Goal: Task Accomplishment & Management: Use online tool/utility

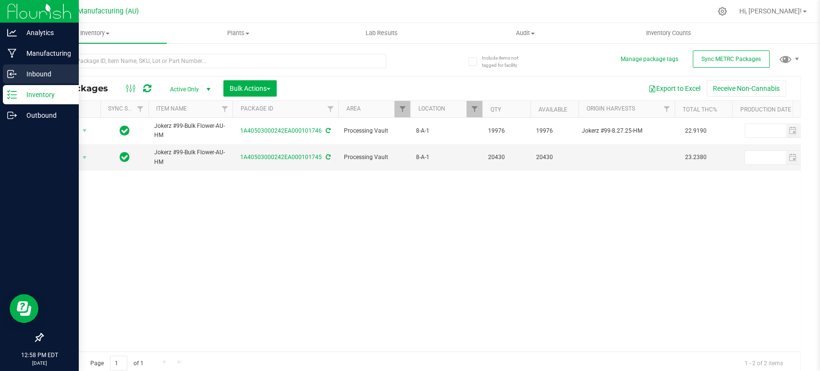
click at [32, 69] on p "Inbound" at bounding box center [46, 74] width 58 height 12
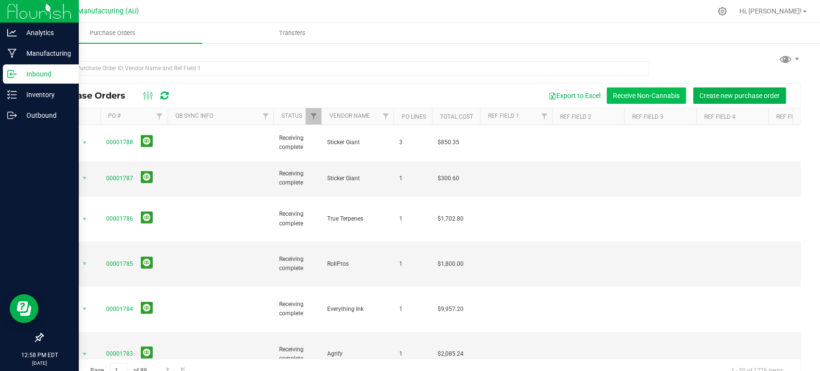
click at [650, 93] on button "Receive Non-Cannabis" at bounding box center [646, 95] width 79 height 16
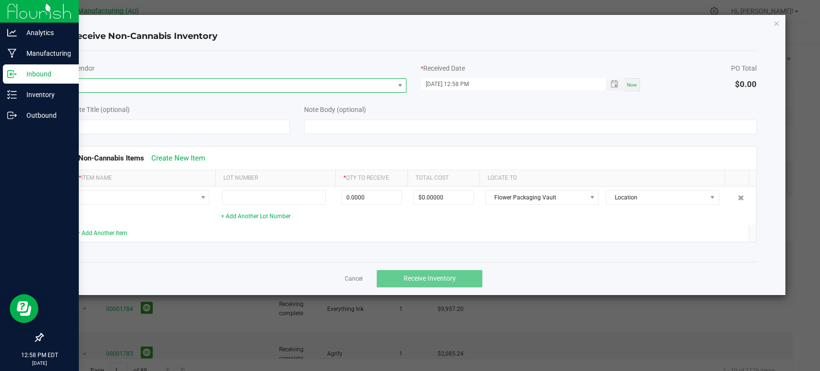
click at [324, 80] on span at bounding box center [232, 85] width 323 height 13
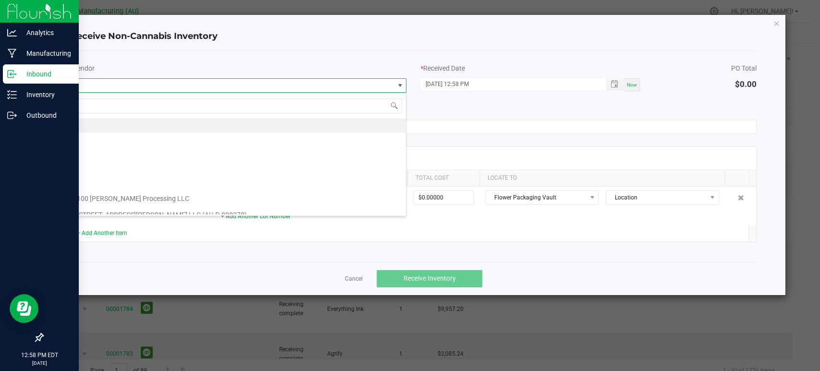
scroll to position [14, 335]
type input "uline"
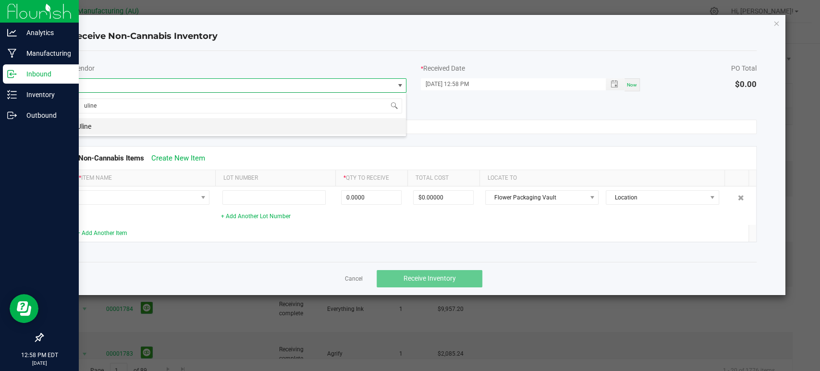
click at [308, 121] on li "Uline" at bounding box center [238, 126] width 335 height 16
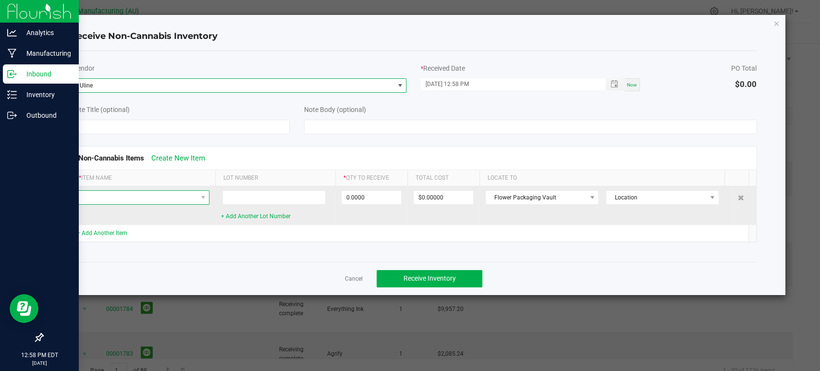
click at [152, 199] on span at bounding box center [137, 197] width 120 height 13
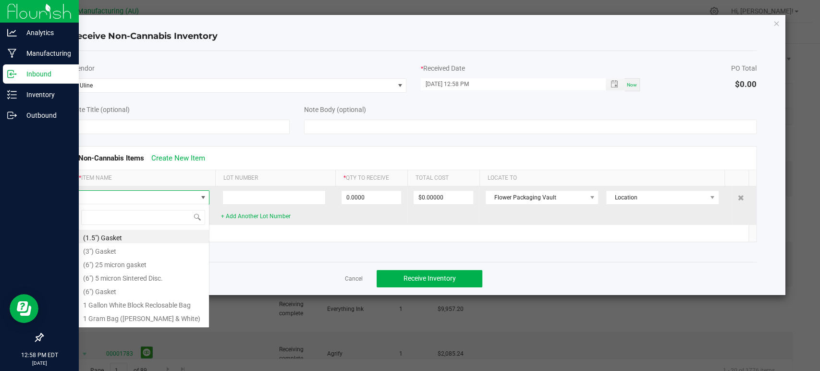
scroll to position [14, 132]
type input "tape"
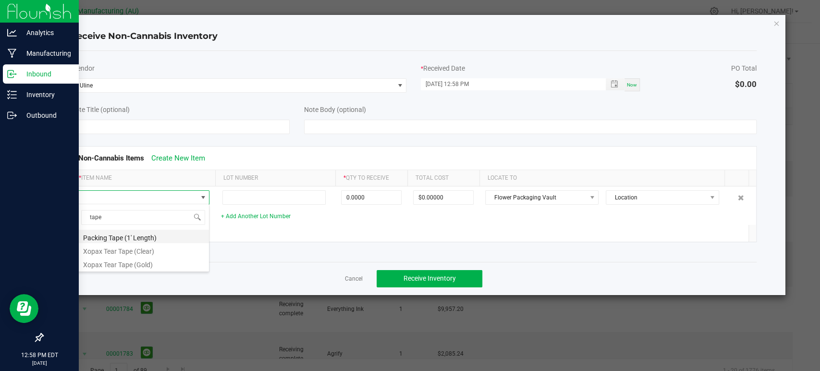
click at [149, 237] on li "Packing Tape (1' Length)" at bounding box center [143, 236] width 132 height 13
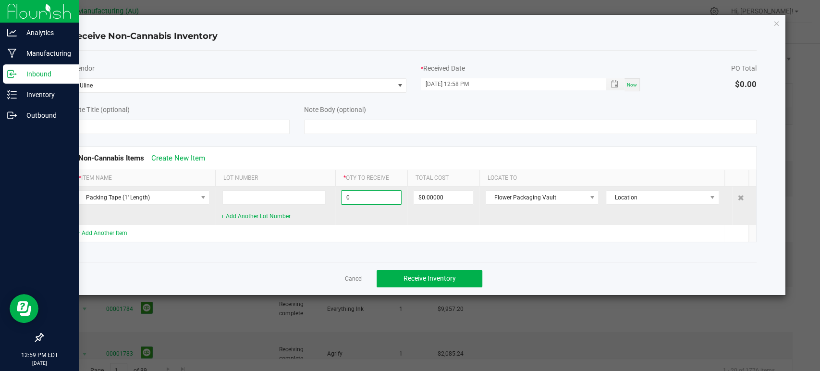
click at [365, 195] on input "0" at bounding box center [371, 197] width 60 height 13
type input "11880 ea"
type input "$215.97840"
click at [511, 212] on td "Flower Packaging Vault Location" at bounding box center [605, 205] width 253 height 38
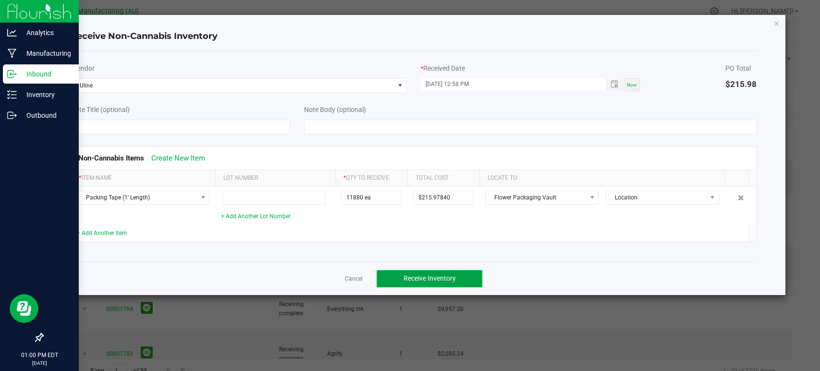
click at [469, 278] on button "Receive Inventory" at bounding box center [430, 278] width 106 height 17
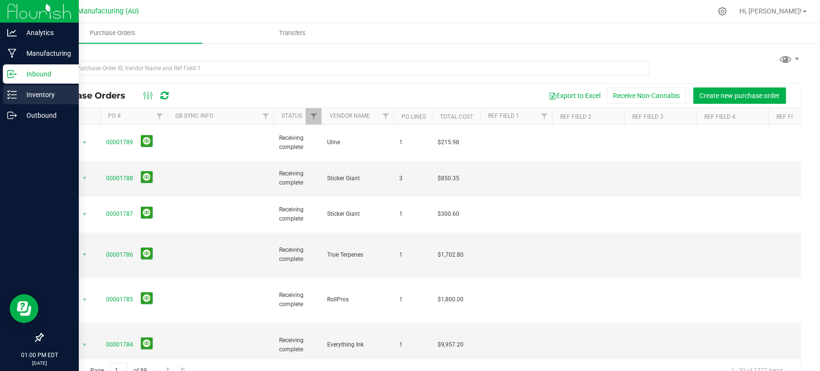
click at [24, 101] on div "Inventory" at bounding box center [41, 94] width 76 height 19
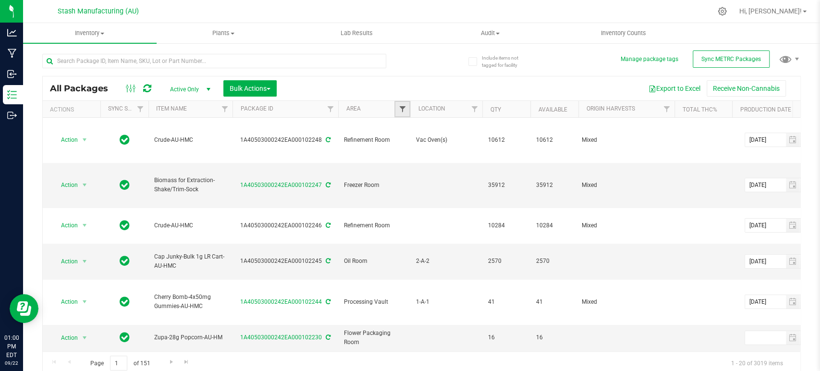
click at [399, 110] on span "Filter" at bounding box center [402, 109] width 8 height 8
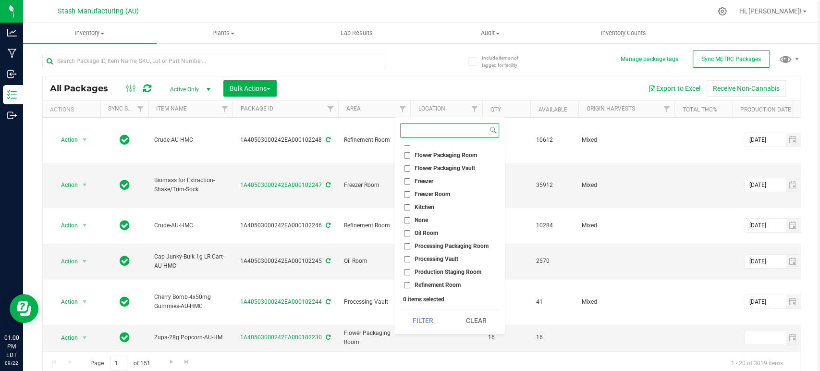
scroll to position [86, 0]
click at [427, 231] on span "Processing Vault" at bounding box center [436, 233] width 44 height 6
click at [410, 231] on input "Processing Vault" at bounding box center [407, 233] width 6 height 6
checkbox input "true"
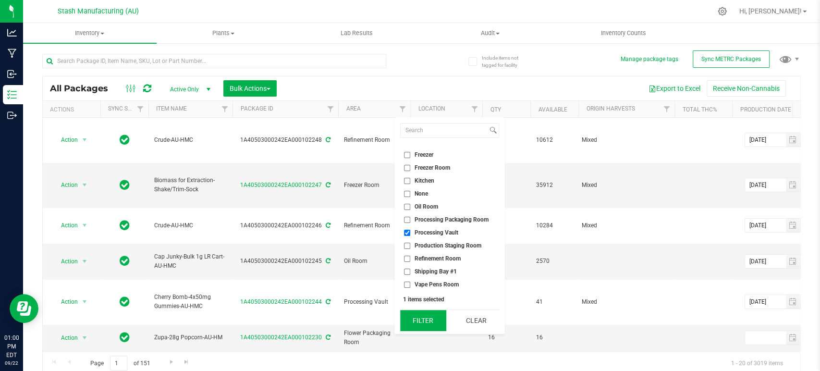
click at [425, 320] on button "Filter" at bounding box center [423, 320] width 46 height 21
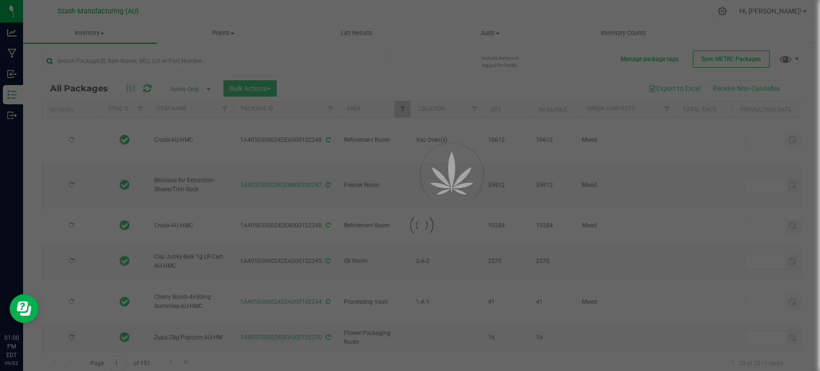
type input "[DATE]"
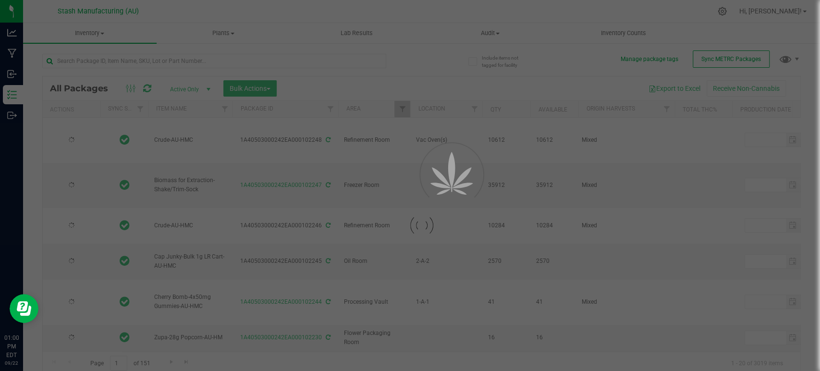
type input "[DATE]"
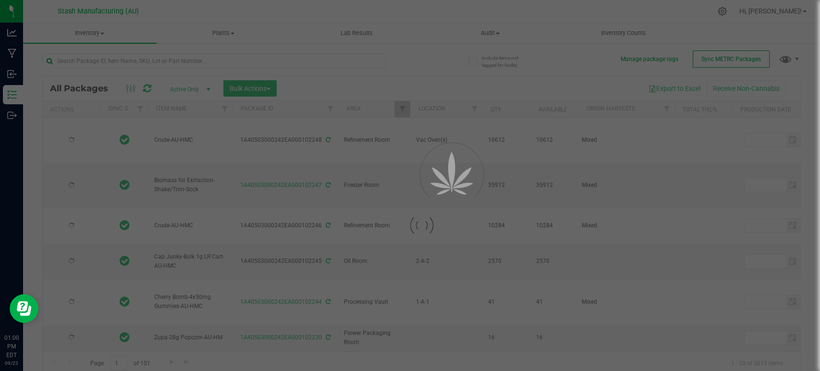
type input "[DATE]"
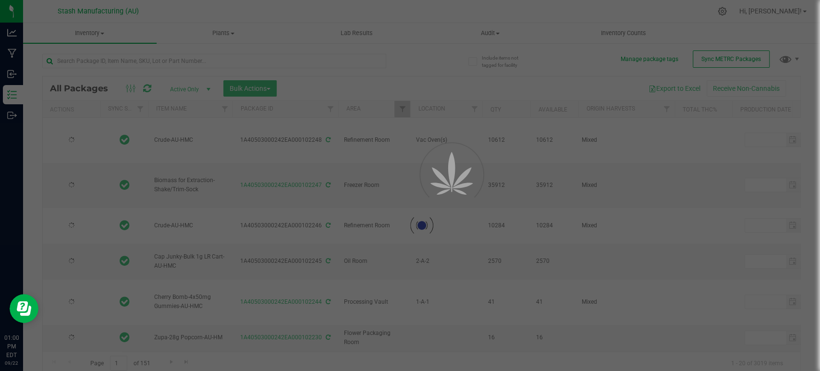
type input "[DATE]"
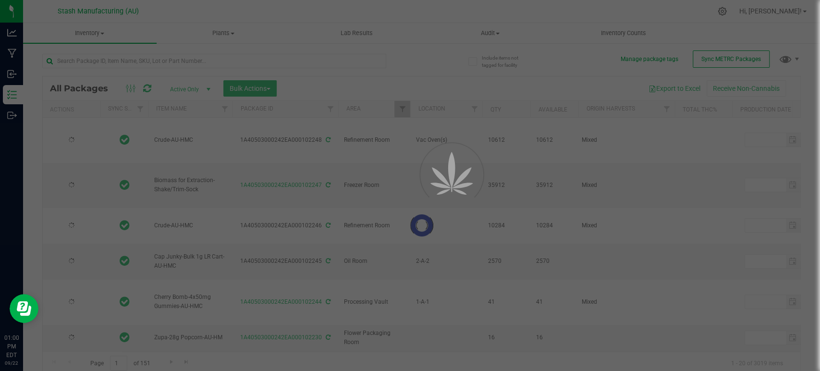
type input "[DATE]"
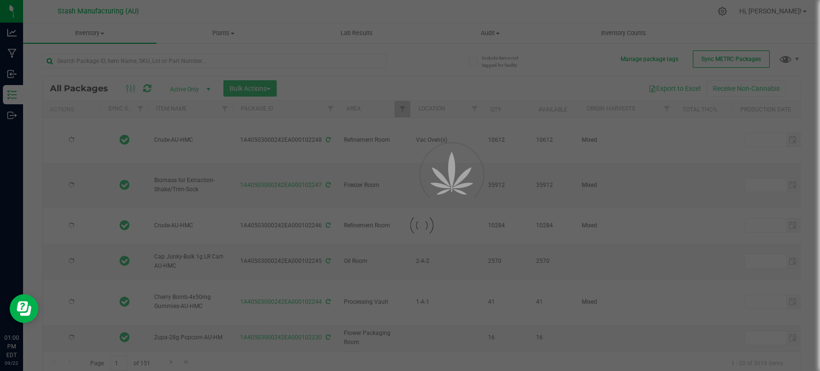
type input "[DATE]"
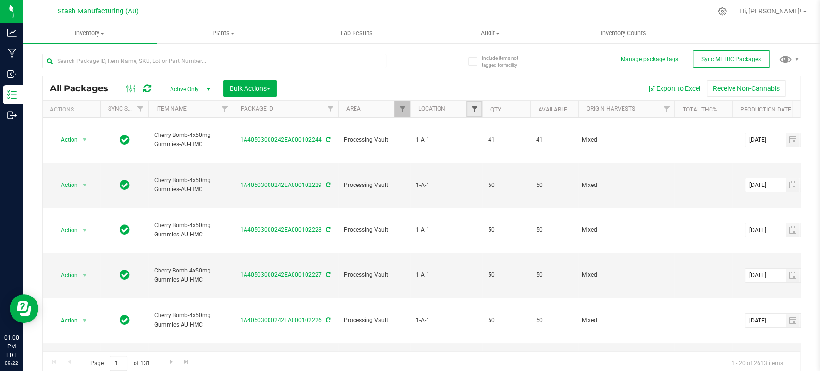
click at [475, 108] on span "Filter" at bounding box center [474, 109] width 8 height 8
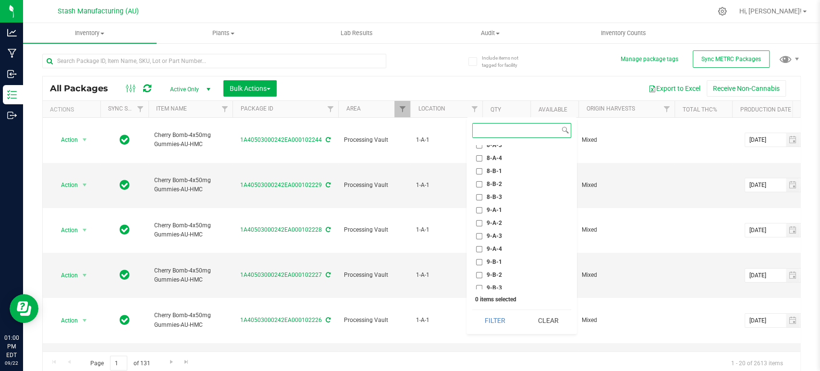
scroll to position [1599, 0]
click at [495, 210] on span "9-A-1" at bounding box center [494, 210] width 15 height 6
click at [482, 210] on input "9-A-1" at bounding box center [479, 210] width 6 height 6
click at [495, 210] on span "9-A-1" at bounding box center [494, 210] width 15 height 6
click at [482, 210] on input "9-A-1" at bounding box center [479, 210] width 6 height 6
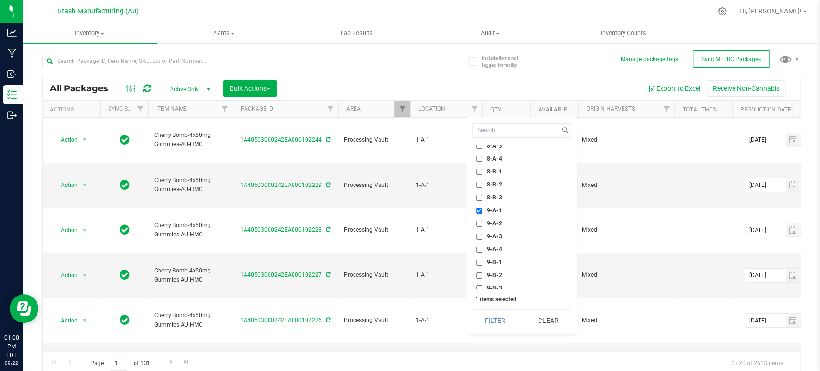
checkbox input "false"
click at [494, 261] on span "9-B-1" at bounding box center [494, 262] width 15 height 6
click at [482, 261] on input "9-B-1" at bounding box center [479, 262] width 6 height 6
checkbox input "true"
click at [491, 273] on span "9-B-2" at bounding box center [494, 275] width 15 height 6
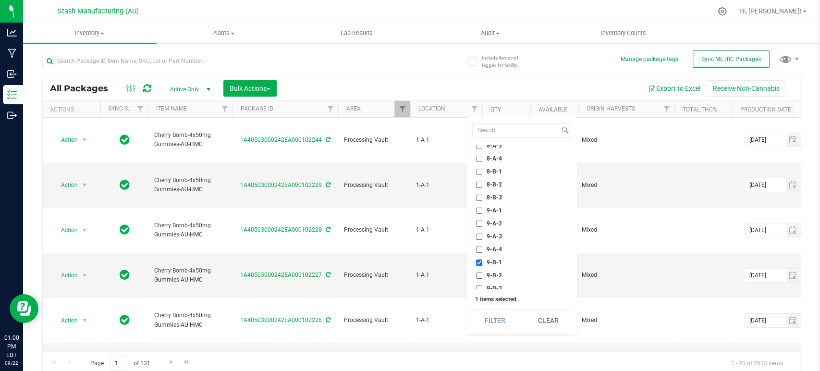
click at [482, 273] on input "9-B-2" at bounding box center [479, 275] width 6 height 6
checkbox input "true"
click at [496, 318] on button "Filter" at bounding box center [495, 320] width 46 height 21
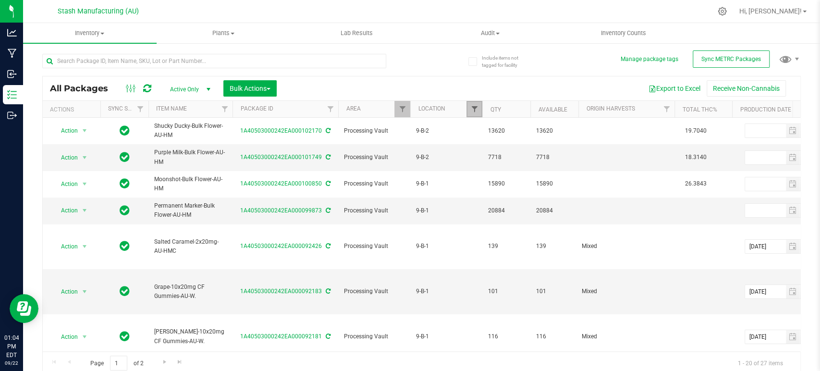
click at [471, 109] on span "Filter" at bounding box center [474, 109] width 8 height 8
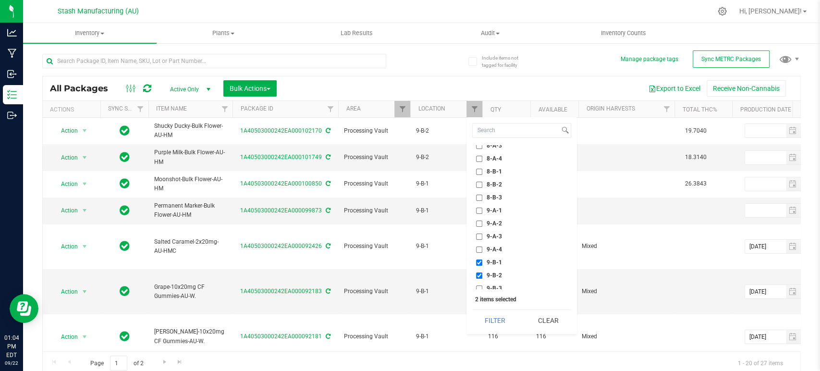
click at [496, 259] on span "9-B-1" at bounding box center [494, 262] width 15 height 6
click at [482, 259] on input "9-B-1" at bounding box center [479, 262] width 6 height 6
checkbox input "false"
click at [495, 316] on button "Filter" at bounding box center [495, 320] width 46 height 21
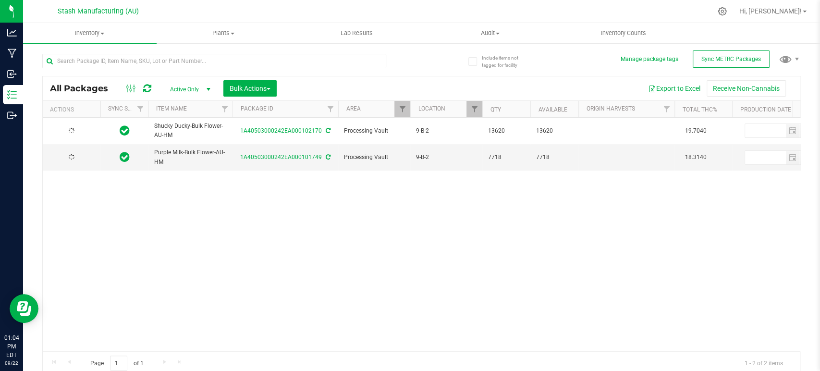
type input "[DATE]"
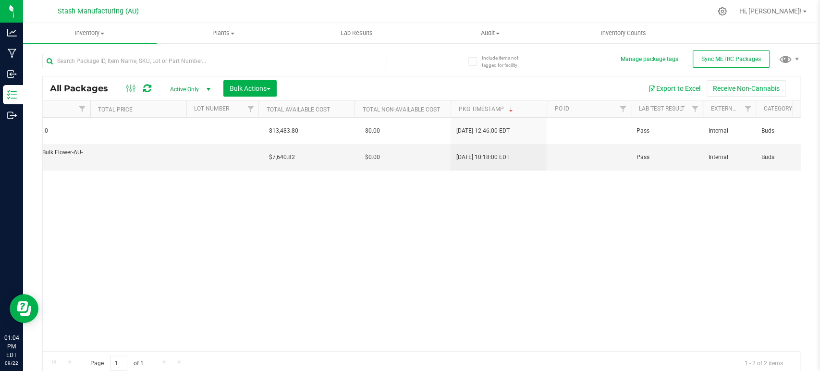
scroll to position [0, 1029]
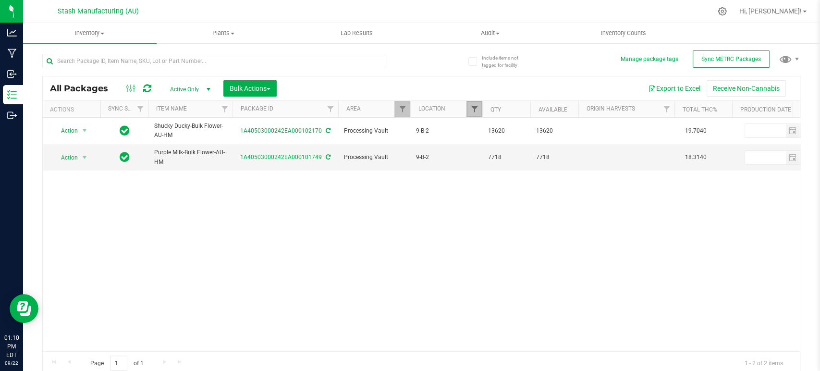
click at [473, 107] on span "Filter" at bounding box center [474, 109] width 8 height 8
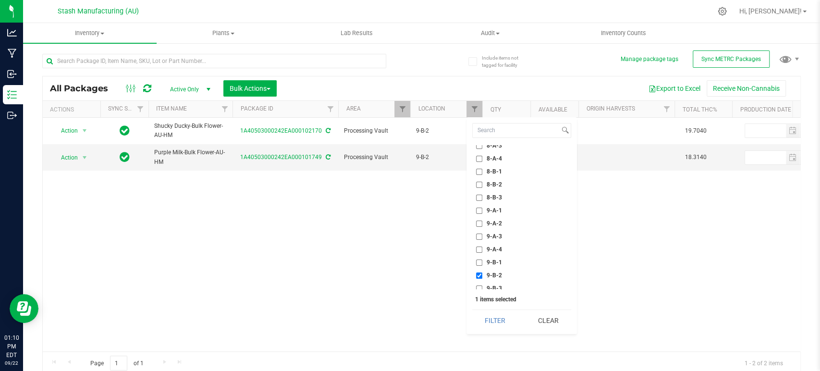
click at [496, 273] on span "9-B-2" at bounding box center [494, 275] width 15 height 6
click at [482, 273] on input "9-B-2" at bounding box center [479, 275] width 6 height 6
checkbox input "false"
click at [496, 264] on span "9-B-1" at bounding box center [494, 262] width 15 height 6
click at [482, 264] on input "9-B-1" at bounding box center [479, 262] width 6 height 6
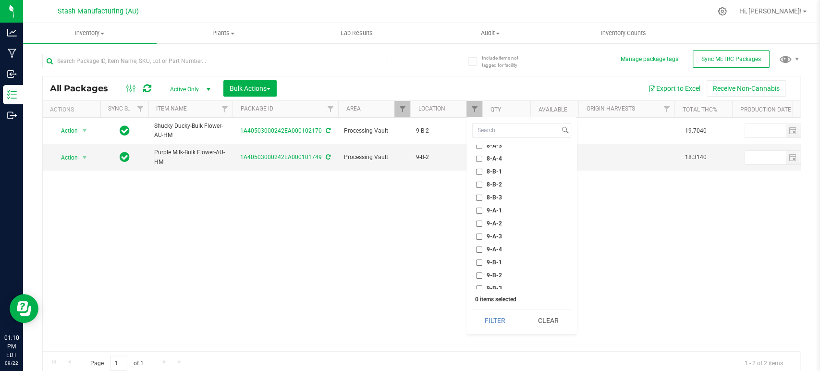
checkbox input "true"
click at [495, 317] on button "Filter" at bounding box center [495, 320] width 46 height 21
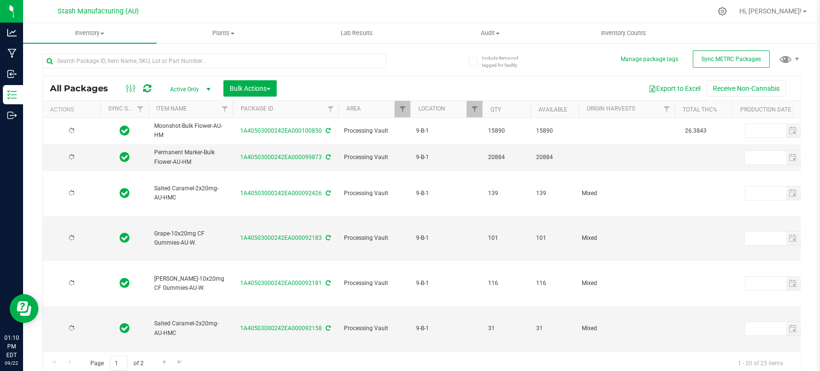
type input "[DATE]"
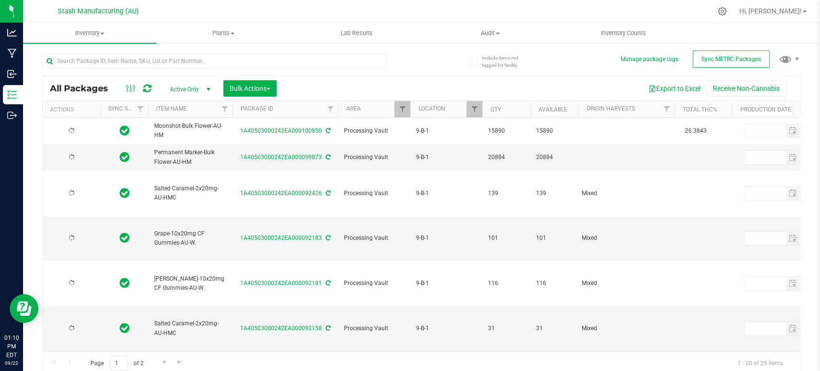
type input "[DATE]"
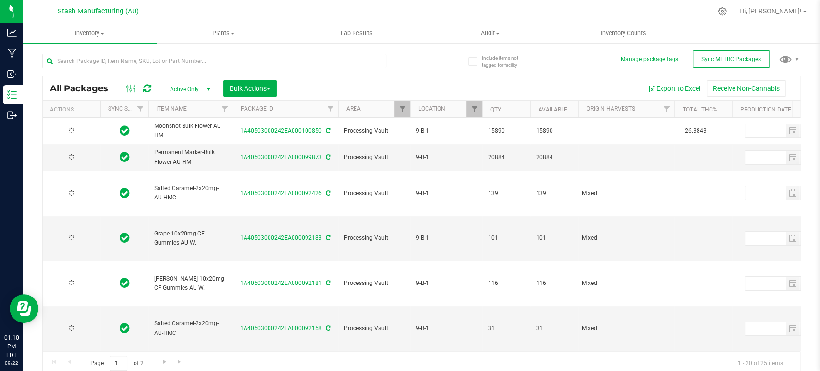
type input "[DATE]"
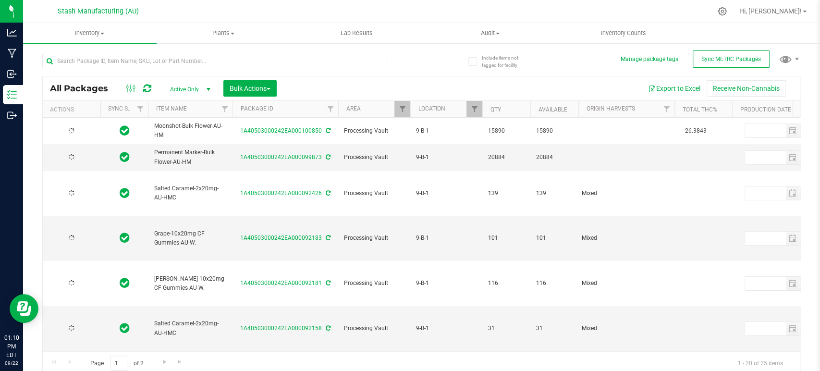
type input "[DATE]"
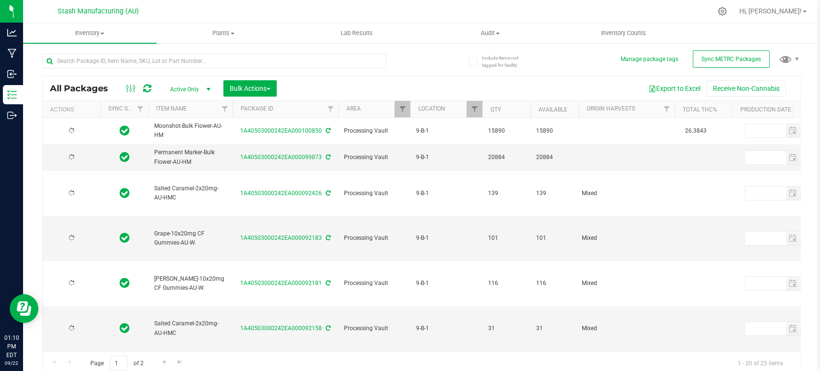
type input "[DATE]"
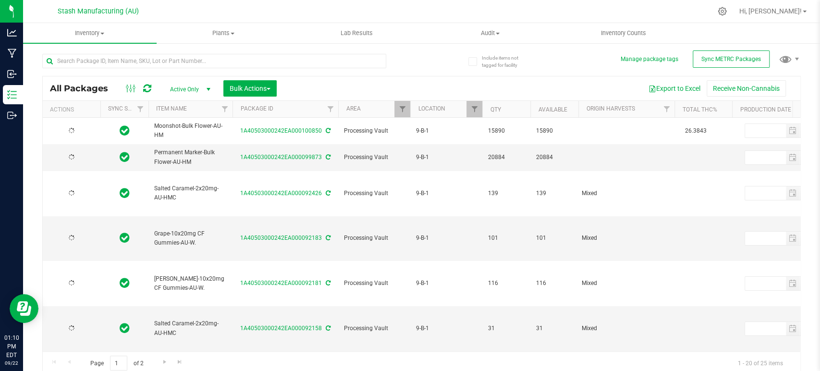
type input "[DATE]"
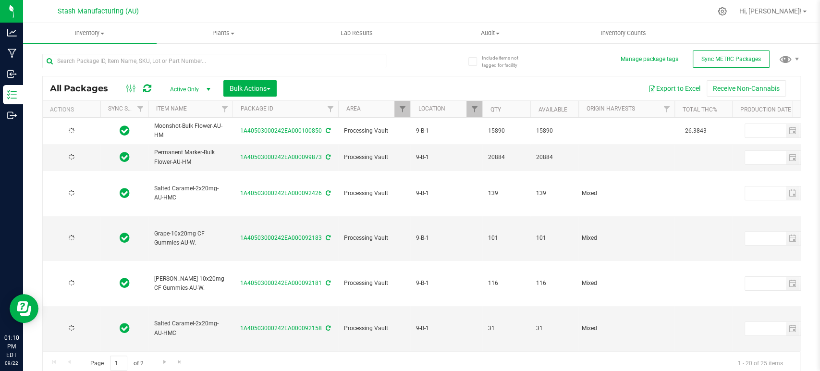
type input "[DATE]"
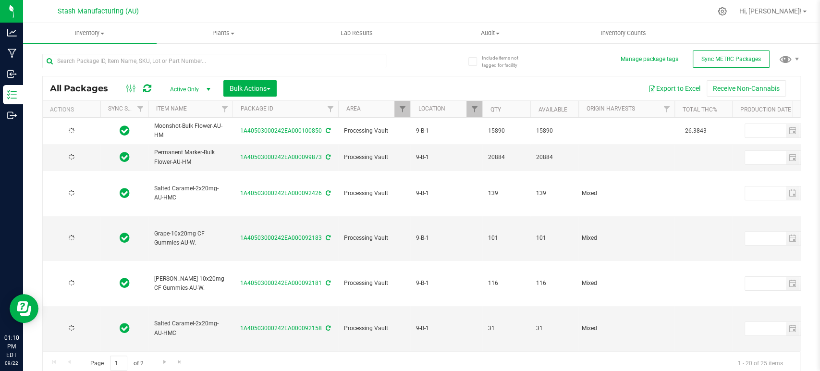
type input "[DATE]"
click at [476, 113] on span "Filter" at bounding box center [474, 109] width 8 height 8
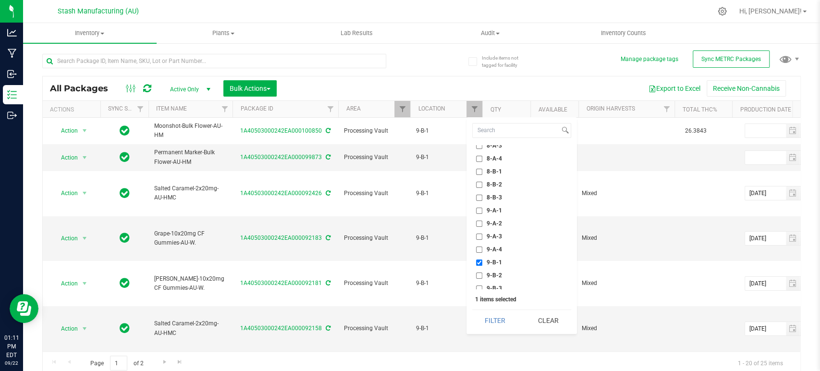
click at [497, 264] on span "9-B-1" at bounding box center [494, 262] width 15 height 6
click at [482, 264] on input "9-B-1" at bounding box center [479, 262] width 6 height 6
checkbox input "false"
click at [495, 207] on span "9-A-1" at bounding box center [494, 210] width 15 height 6
click at [482, 207] on input "9-A-1" at bounding box center [479, 210] width 6 height 6
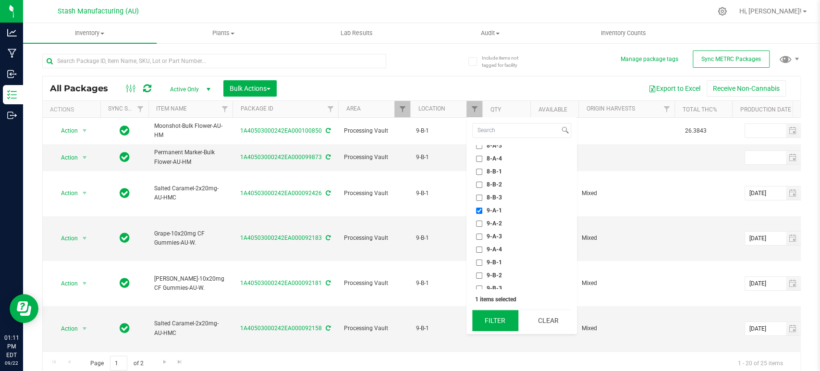
click at [503, 315] on button "Filter" at bounding box center [495, 320] width 46 height 21
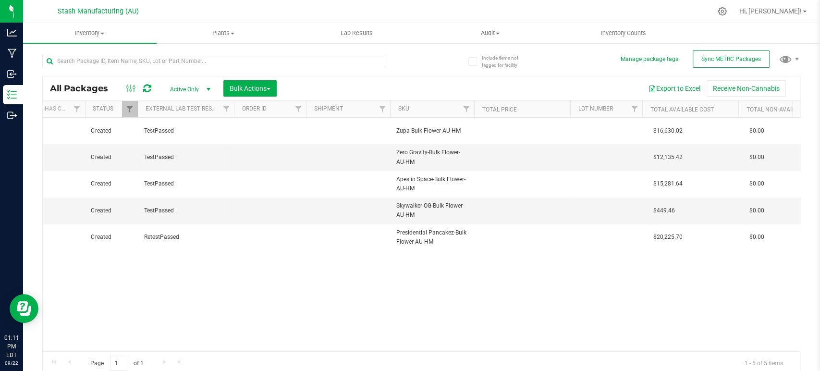
scroll to position [0, 1334]
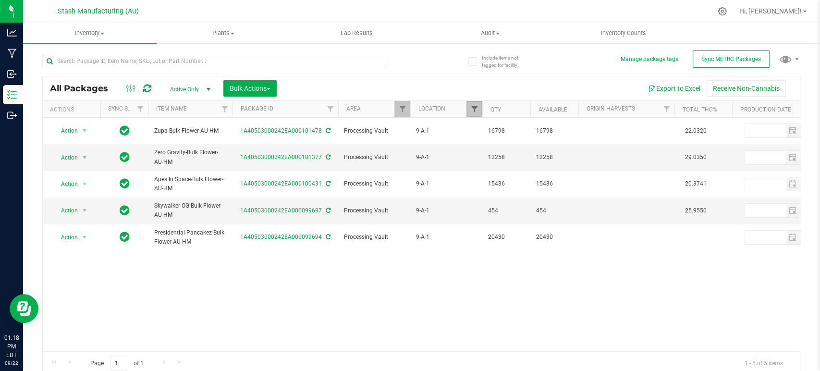
click at [477, 109] on span "Filter" at bounding box center [474, 109] width 8 height 8
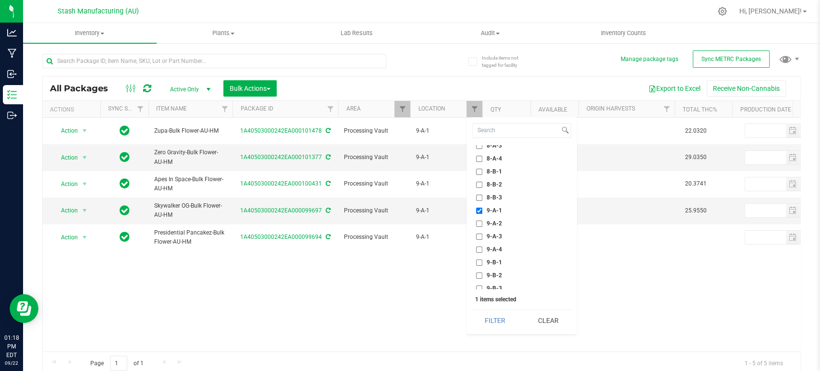
click at [495, 209] on span "9-A-1" at bounding box center [494, 210] width 15 height 6
click at [482, 209] on input "9-A-1" at bounding box center [479, 210] width 6 height 6
checkbox input "false"
click at [496, 222] on span "9-A-2" at bounding box center [494, 223] width 15 height 6
click at [482, 222] on input "9-A-2" at bounding box center [479, 223] width 6 height 6
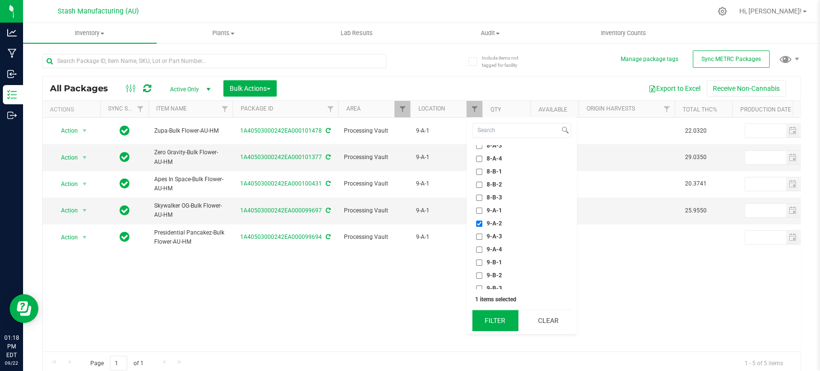
click at [495, 317] on button "Filter" at bounding box center [495, 320] width 46 height 21
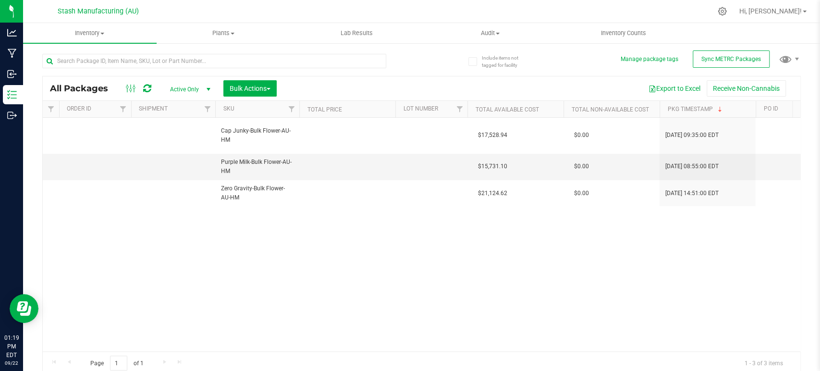
scroll to position [0, 1042]
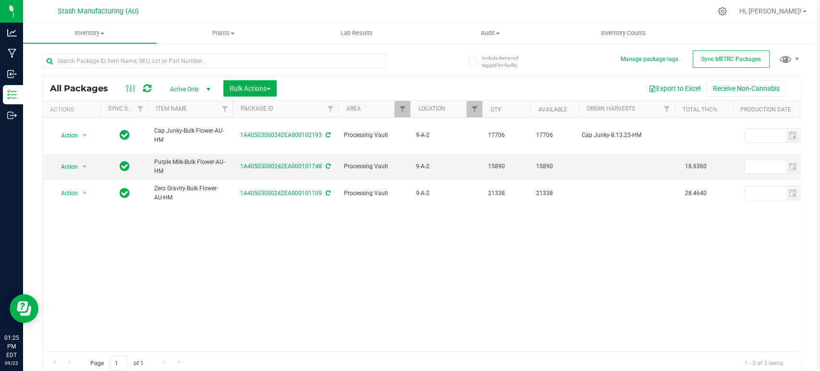
click at [477, 100] on div "All Packages Active Only Active Only Lab Samples Locked All External Internal B…" at bounding box center [421, 88] width 757 height 24
click at [474, 107] on span "Filter" at bounding box center [474, 109] width 8 height 8
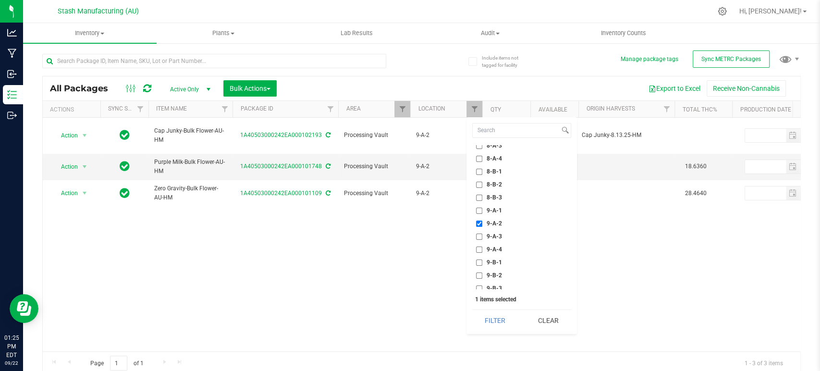
click at [481, 223] on input "9-A-2" at bounding box center [479, 223] width 6 height 6
checkbox input "false"
click at [517, 134] on input at bounding box center [516, 130] width 87 height 14
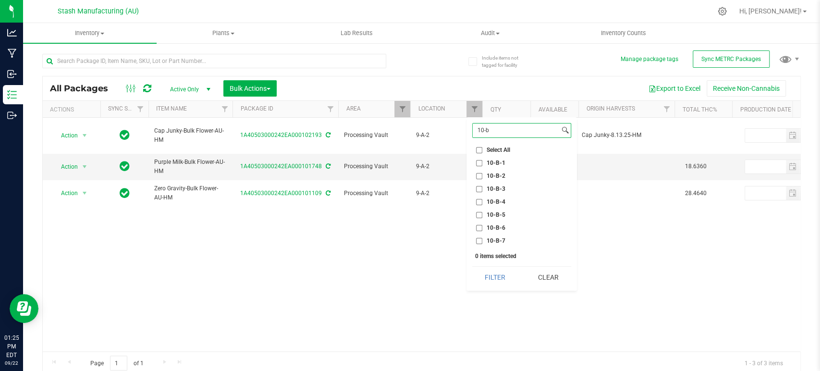
scroll to position [0, 0]
type input "10-b"
click at [496, 216] on span "10-B-5" at bounding box center [496, 215] width 19 height 6
click at [482, 216] on input "10-B-5" at bounding box center [479, 215] width 6 height 6
click at [491, 274] on button "Filter" at bounding box center [495, 277] width 46 height 21
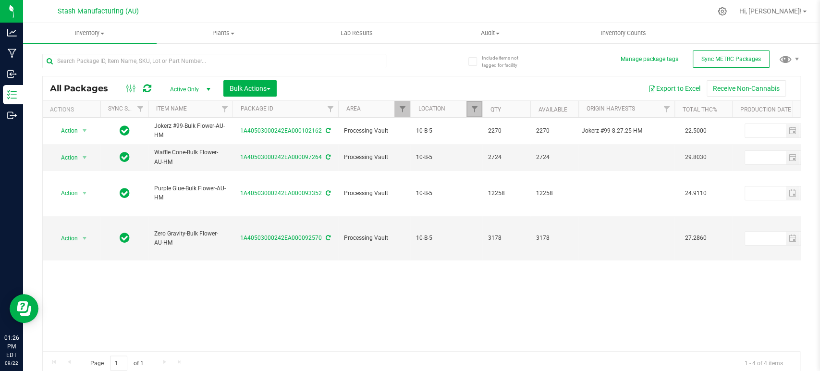
drag, startPoint x: 475, startPoint y: 110, endPoint x: 472, endPoint y: 116, distance: 5.8
click at [475, 110] on span "Filter" at bounding box center [474, 109] width 8 height 8
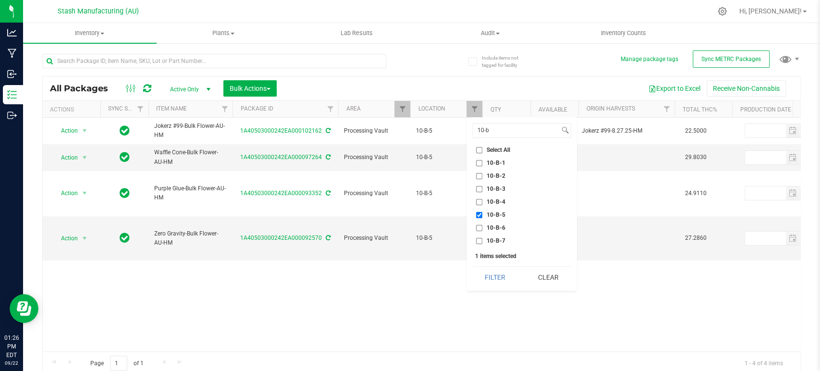
click at [498, 214] on span "10-B-5" at bounding box center [496, 215] width 19 height 6
click at [482, 214] on input "10-B-5" at bounding box center [479, 215] width 6 height 6
checkbox input "false"
click at [499, 199] on span "10-B-4" at bounding box center [496, 202] width 19 height 6
click at [482, 199] on input "10-B-4" at bounding box center [479, 202] width 6 height 6
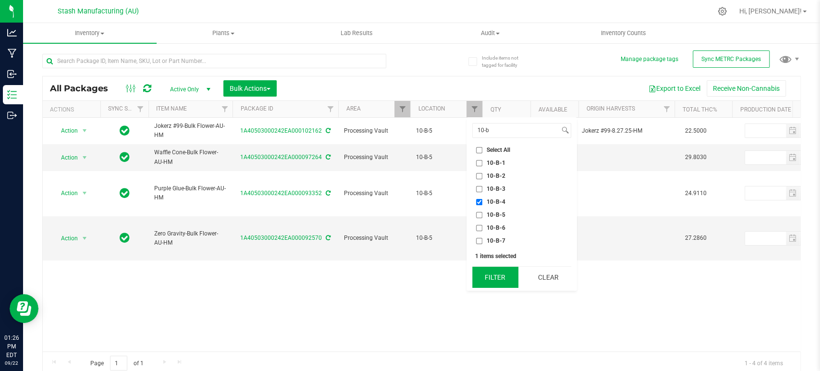
click at [505, 284] on button "Filter" at bounding box center [495, 277] width 46 height 21
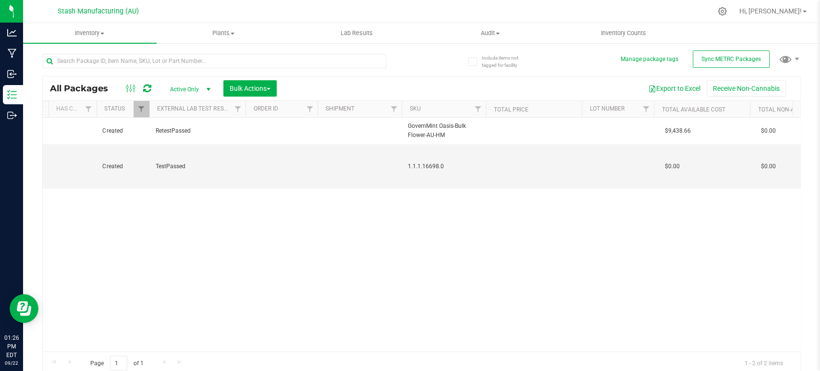
scroll to position [0, 1318]
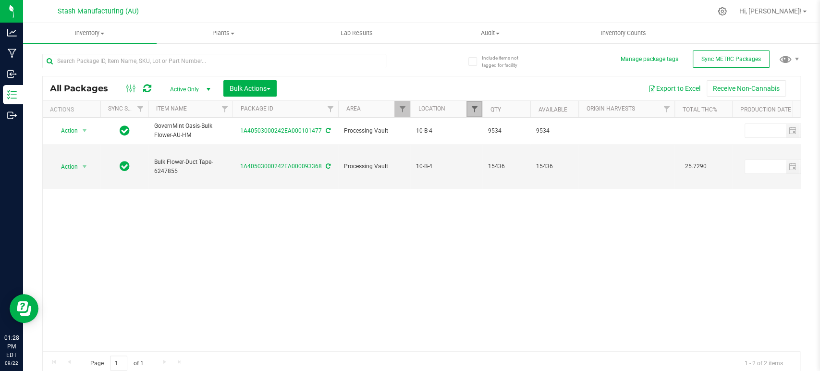
click at [471, 107] on span "Filter" at bounding box center [474, 109] width 8 height 8
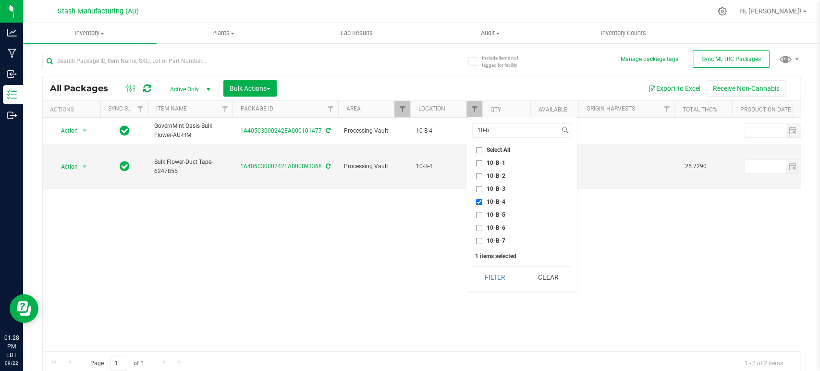
click at [496, 201] on span "10-B-4" at bounding box center [496, 202] width 19 height 6
click at [482, 201] on input "10-B-4" at bounding box center [479, 202] width 6 height 6
checkbox input "false"
click at [498, 190] on span "10-B-3" at bounding box center [496, 189] width 19 height 6
click at [482, 190] on input "10-B-3" at bounding box center [479, 189] width 6 height 6
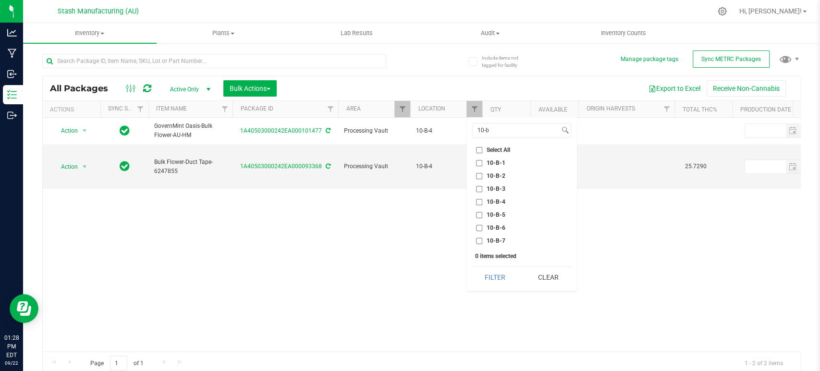
checkbox input "true"
click at [501, 275] on button "Filter" at bounding box center [495, 277] width 46 height 21
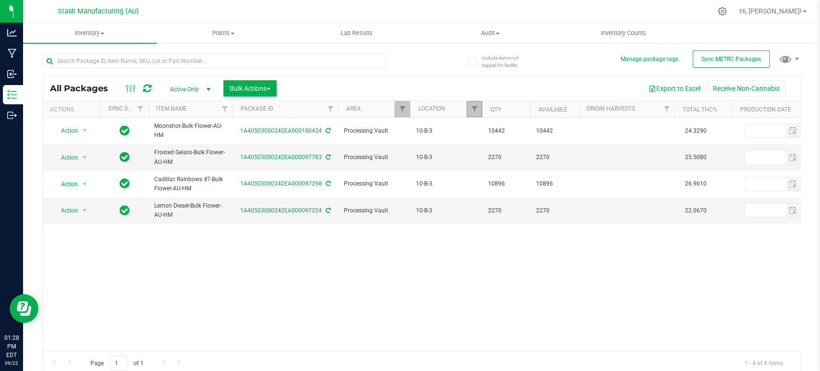
click at [478, 104] on link "Filter" at bounding box center [474, 109] width 16 height 16
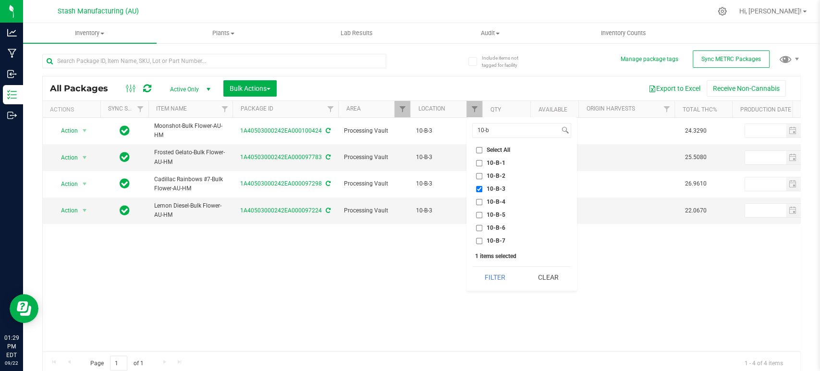
click at [499, 174] on span "10-B-2" at bounding box center [496, 176] width 19 height 6
click at [482, 174] on input "10-B-2" at bounding box center [479, 176] width 6 height 6
checkbox input "true"
click at [496, 192] on li "10-B-3" at bounding box center [521, 189] width 99 height 10
click at [495, 189] on span "10-B-3" at bounding box center [496, 189] width 19 height 6
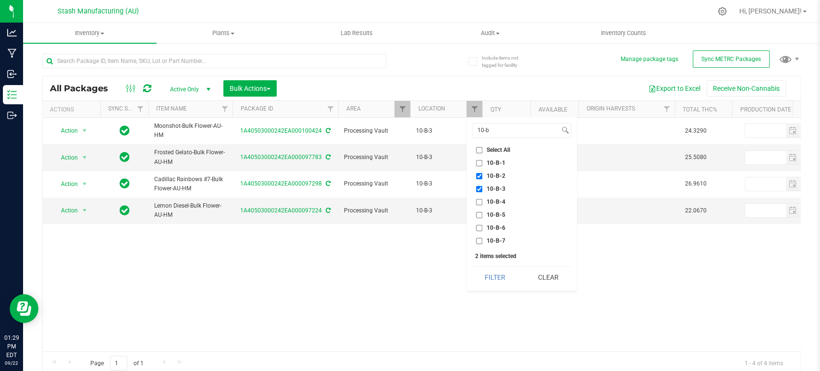
click at [482, 189] on input "10-B-3" at bounding box center [479, 189] width 6 height 6
checkbox input "false"
click at [494, 276] on button "Filter" at bounding box center [495, 277] width 46 height 21
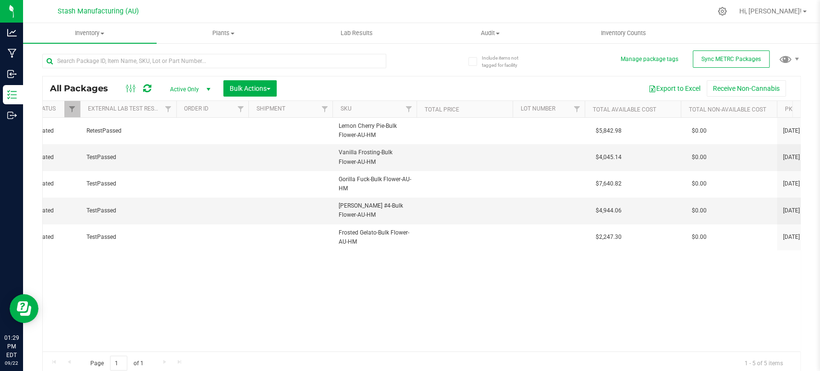
scroll to position [0, 1277]
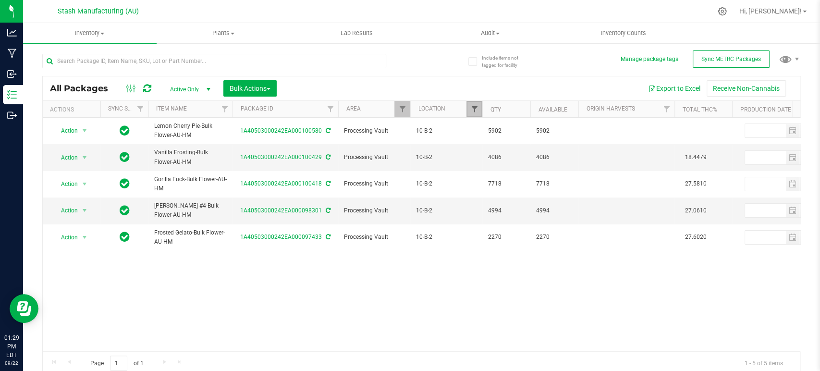
click at [470, 105] on span "Filter" at bounding box center [474, 109] width 8 height 8
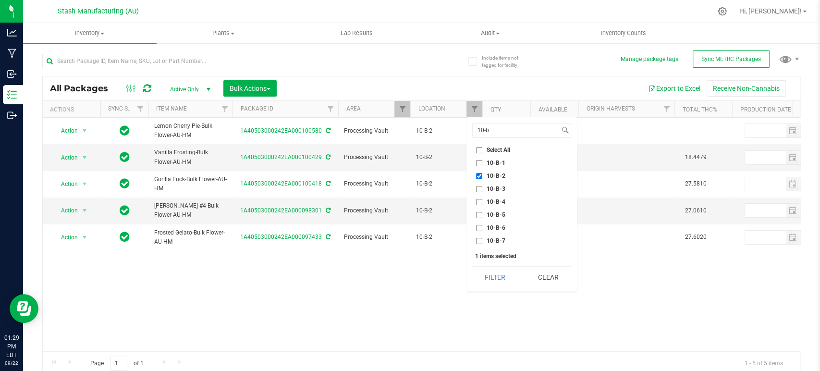
click at [498, 173] on span "10-B-2" at bounding box center [496, 176] width 19 height 6
click at [482, 173] on input "10-B-2" at bounding box center [479, 176] width 6 height 6
checkbox input "false"
click at [499, 160] on span "10-B-1" at bounding box center [496, 163] width 19 height 6
click at [482, 160] on input "10-B-1" at bounding box center [479, 163] width 6 height 6
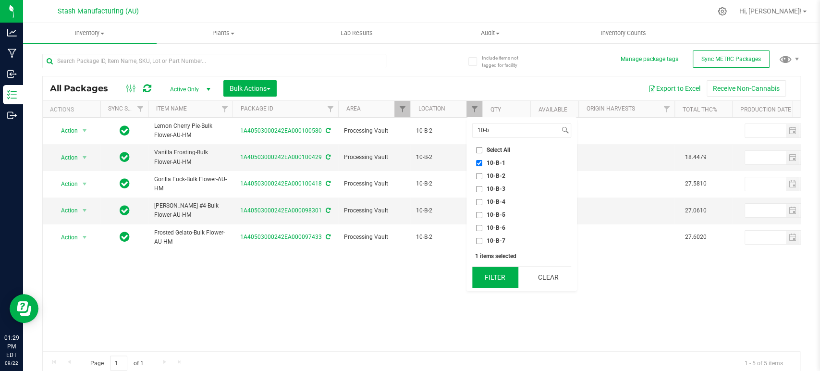
click at [488, 271] on button "Filter" at bounding box center [495, 277] width 46 height 21
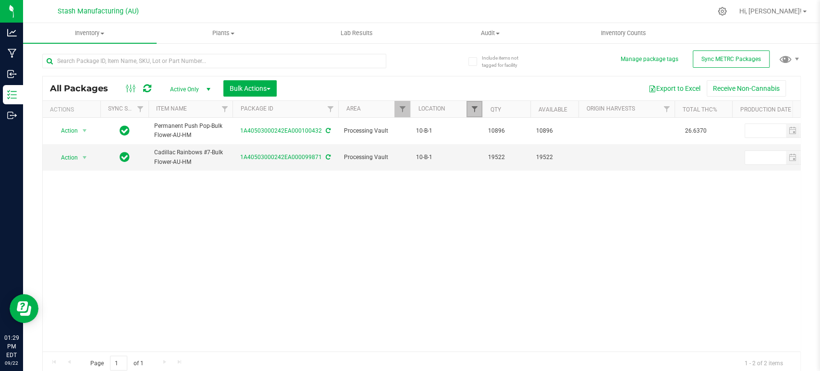
drag, startPoint x: 476, startPoint y: 105, endPoint x: 472, endPoint y: 109, distance: 6.1
click at [476, 104] on link "Filter" at bounding box center [474, 109] width 16 height 16
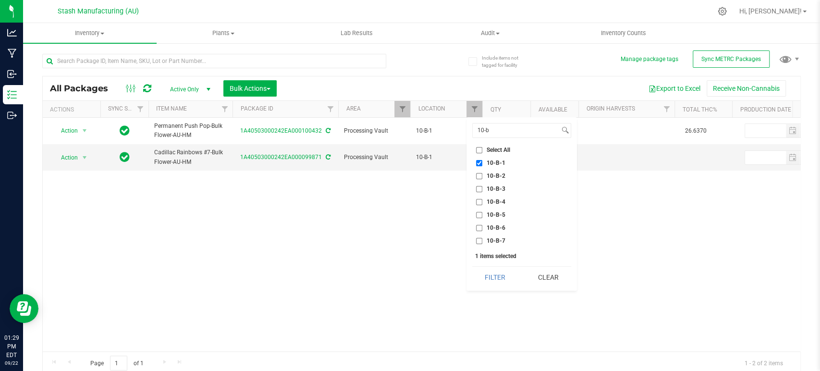
click at [495, 161] on span "10-B-1" at bounding box center [496, 163] width 19 height 6
click at [482, 161] on input "10-B-1" at bounding box center [479, 163] width 6 height 6
checkbox input "false"
click at [506, 126] on input "10-b" at bounding box center [516, 130] width 87 height 14
type input "10-a"
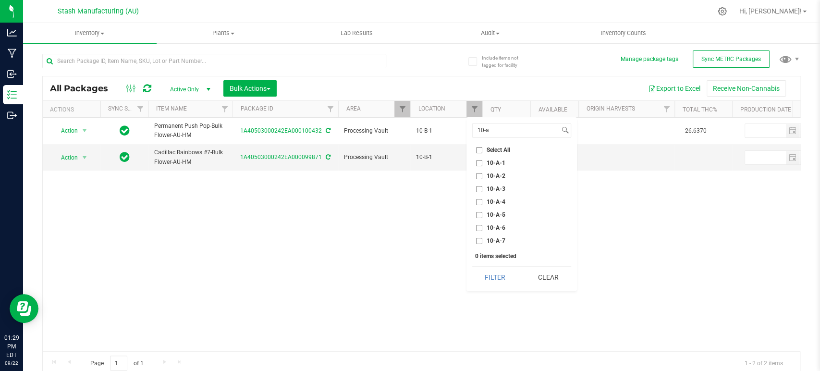
click at [496, 212] on span "10-A-5" at bounding box center [496, 215] width 19 height 6
click at [482, 212] on input "10-A-5" at bounding box center [479, 215] width 6 height 6
click at [496, 280] on button "Filter" at bounding box center [495, 277] width 46 height 21
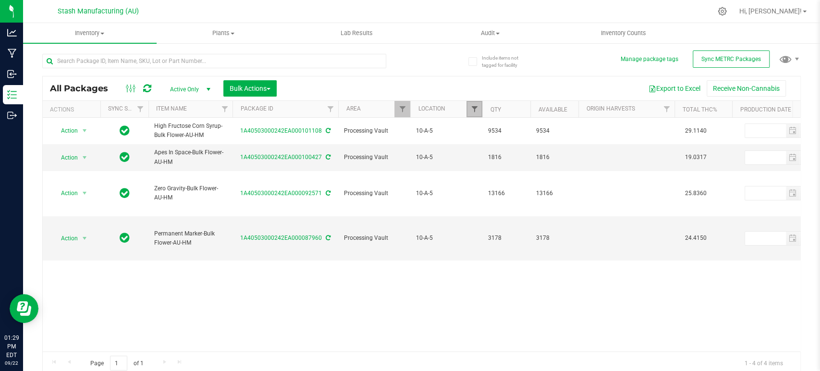
click at [475, 110] on span "Filter" at bounding box center [474, 109] width 8 height 8
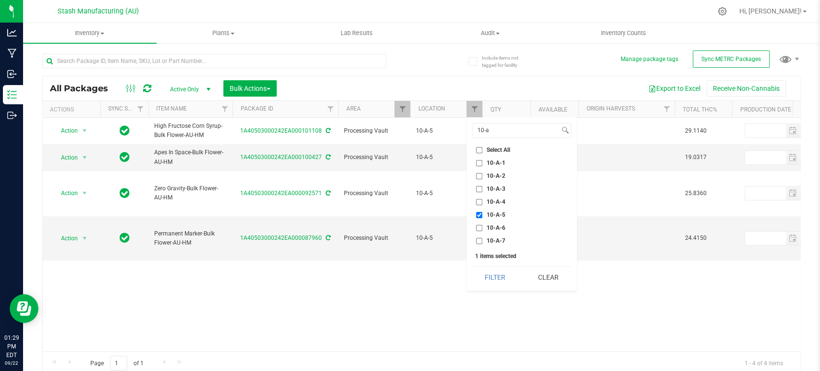
click at [502, 212] on span "10-A-5" at bounding box center [496, 215] width 19 height 6
click at [482, 212] on input "10-A-5" at bounding box center [479, 215] width 6 height 6
checkbox input "false"
click at [502, 202] on span "10-A-4" at bounding box center [496, 202] width 19 height 6
click at [482, 202] on input "10-A-4" at bounding box center [479, 202] width 6 height 6
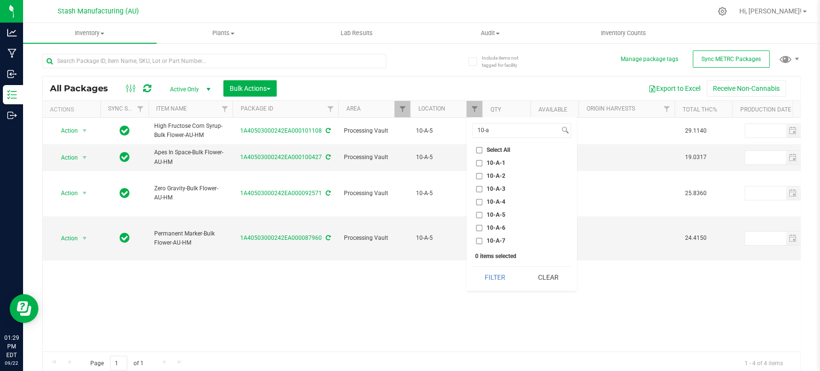
checkbox input "true"
click at [504, 283] on button "Filter" at bounding box center [495, 277] width 46 height 21
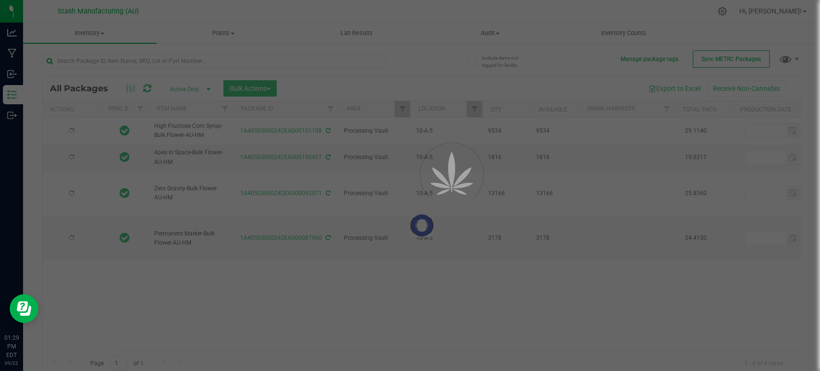
type input "[DATE]"
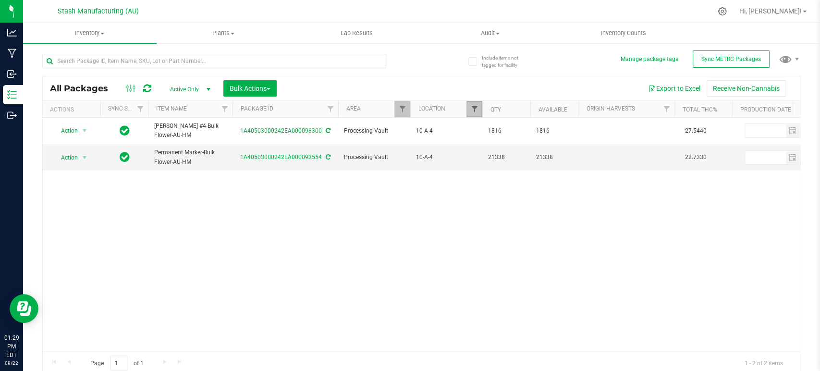
click at [471, 107] on span "Filter" at bounding box center [474, 109] width 8 height 8
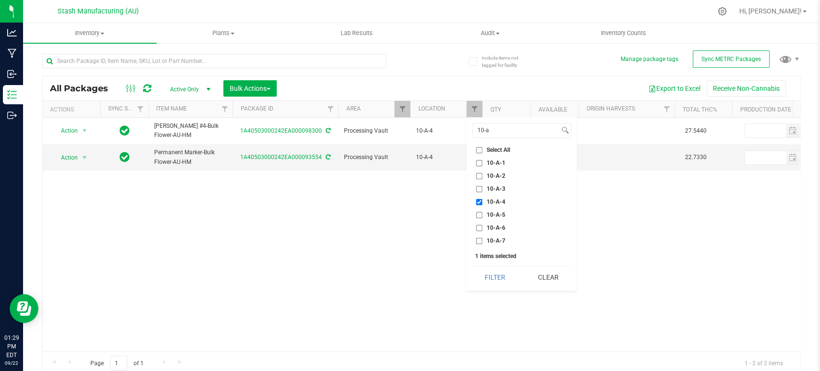
click at [496, 202] on span "10-A-4" at bounding box center [496, 202] width 19 height 6
click at [482, 202] on input "10-A-4" at bounding box center [479, 202] width 6 height 6
checkbox input "false"
click at [499, 187] on span "10-A-3" at bounding box center [496, 189] width 19 height 6
click at [482, 187] on input "10-A-3" at bounding box center [479, 189] width 6 height 6
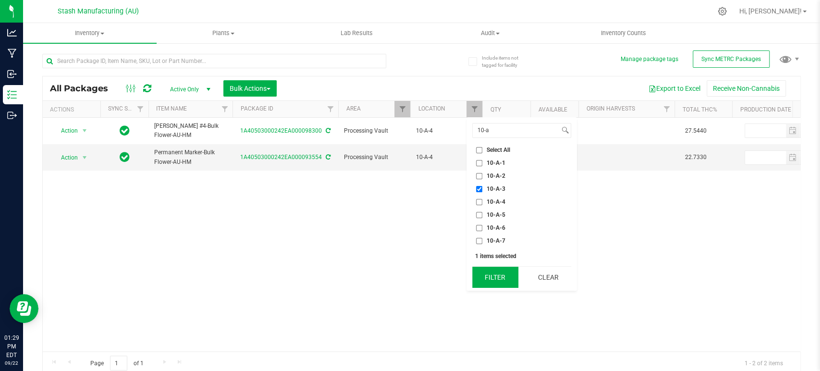
click at [505, 277] on button "Filter" at bounding box center [495, 277] width 46 height 21
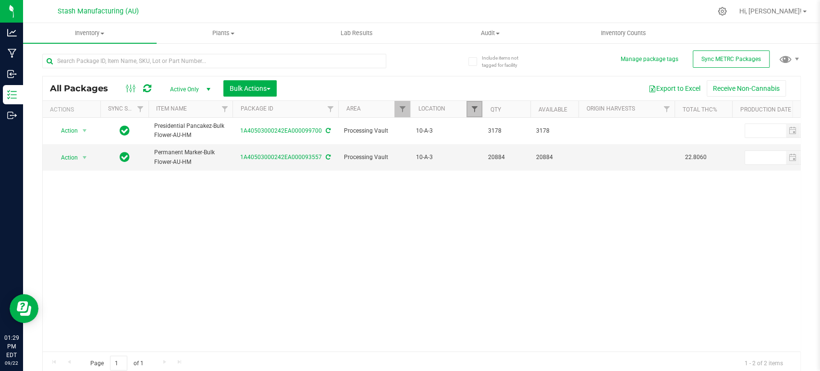
click at [472, 107] on span "Filter" at bounding box center [474, 109] width 8 height 8
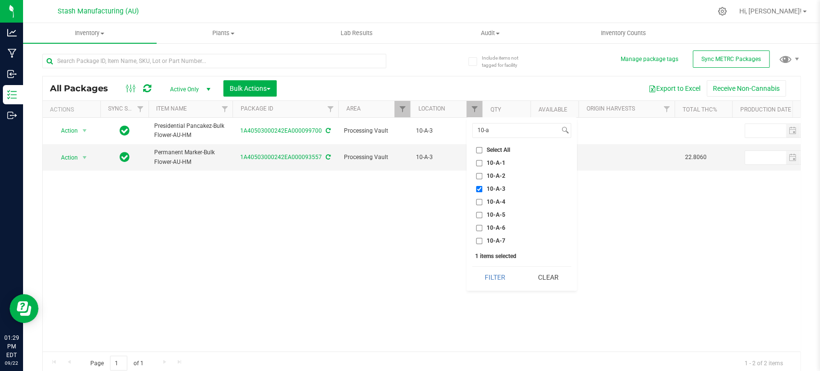
click at [497, 187] on span "10-A-3" at bounding box center [496, 189] width 19 height 6
click at [482, 187] on input "10-A-3" at bounding box center [479, 189] width 6 height 6
checkbox input "false"
drag, startPoint x: 498, startPoint y: 176, endPoint x: 498, endPoint y: 183, distance: 7.2
click at [498, 175] on span "10-A-2" at bounding box center [496, 176] width 19 height 6
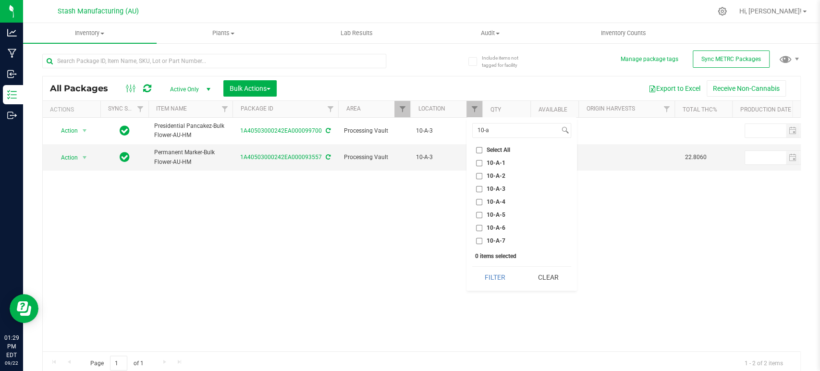
click at [482, 175] on input "10-A-2" at bounding box center [479, 176] width 6 height 6
click at [498, 273] on button "Filter" at bounding box center [495, 277] width 46 height 21
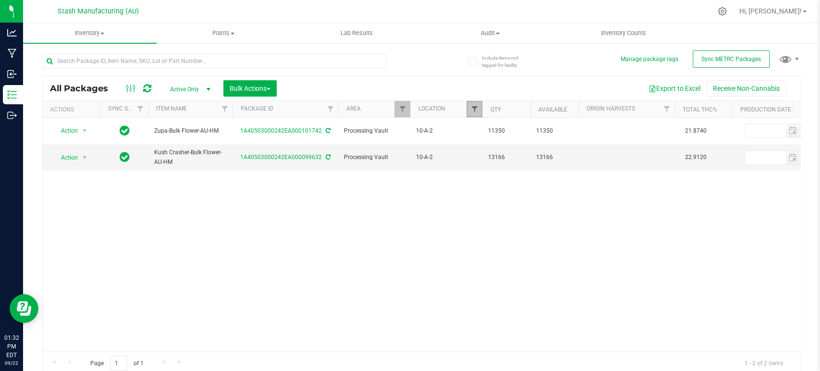
click at [476, 107] on span "Filter" at bounding box center [474, 109] width 8 height 8
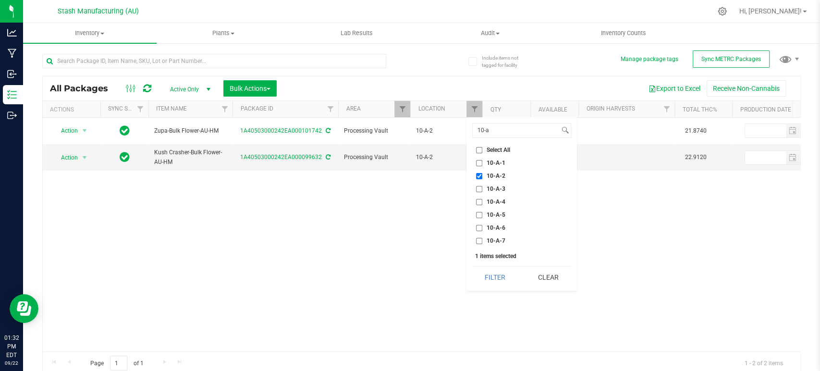
click at [493, 175] on span "10-A-2" at bounding box center [496, 176] width 19 height 6
click at [482, 175] on input "10-A-2" at bounding box center [479, 176] width 6 height 6
checkbox input "false"
click at [497, 160] on span "10-A-1" at bounding box center [496, 163] width 19 height 6
click at [482, 160] on input "10-A-1" at bounding box center [479, 163] width 6 height 6
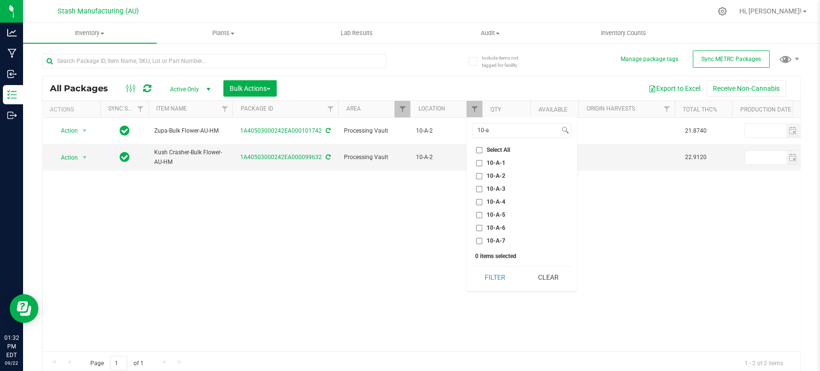
checkbox input "true"
click at [496, 277] on button "Filter" at bounding box center [495, 277] width 46 height 21
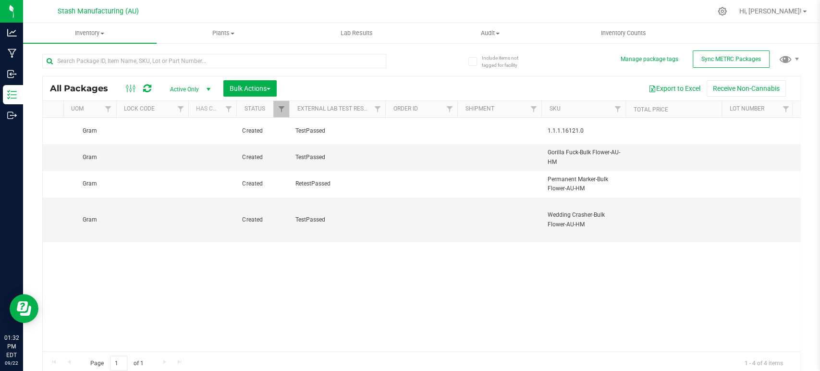
scroll to position [0, 1024]
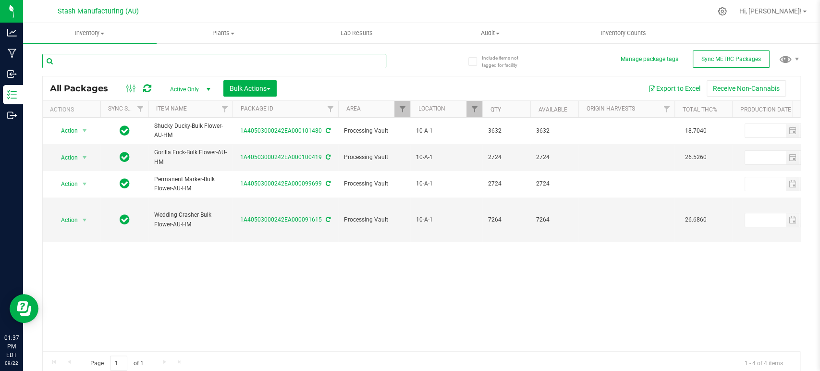
click at [327, 55] on input "text" at bounding box center [214, 61] width 344 height 14
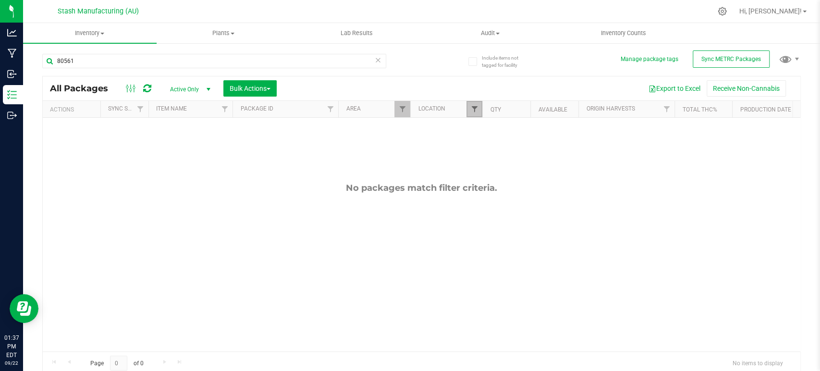
click at [475, 111] on span "Filter" at bounding box center [474, 109] width 8 height 8
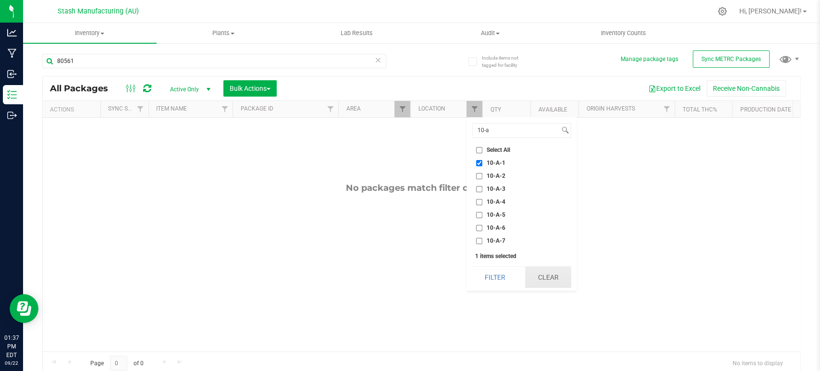
click at [544, 276] on button "Clear" at bounding box center [548, 277] width 46 height 21
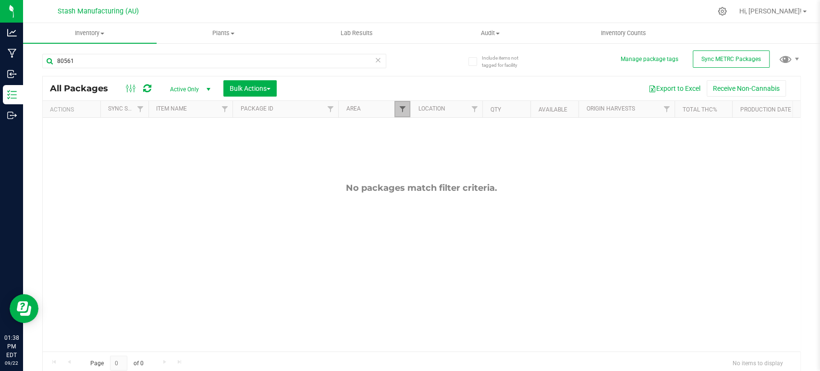
click at [403, 110] on span "Filter" at bounding box center [402, 109] width 8 height 8
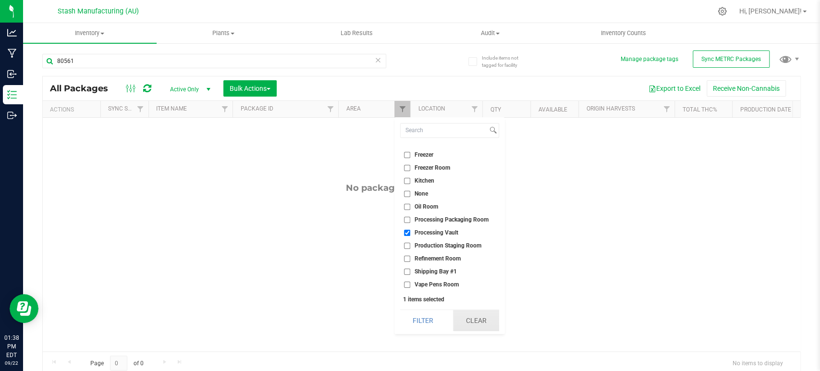
click at [475, 316] on button "Clear" at bounding box center [476, 320] width 46 height 21
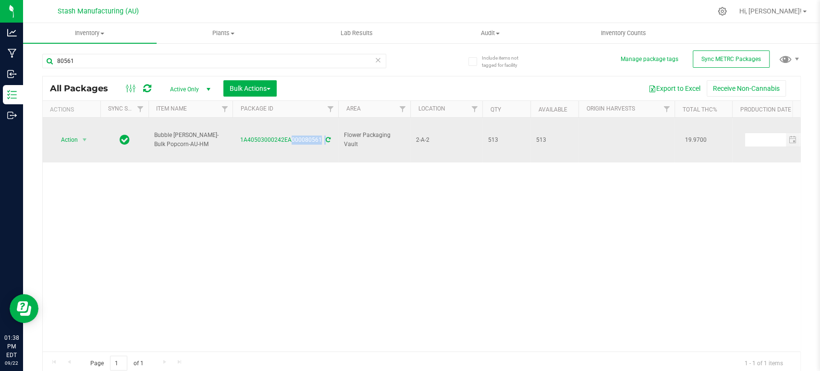
drag, startPoint x: 238, startPoint y: 133, endPoint x: 323, endPoint y: 129, distance: 85.1
click at [323, 135] on div "1A40503000242EA000080561" at bounding box center [285, 139] width 109 height 9
copy div "1A40503000242EA000080561"
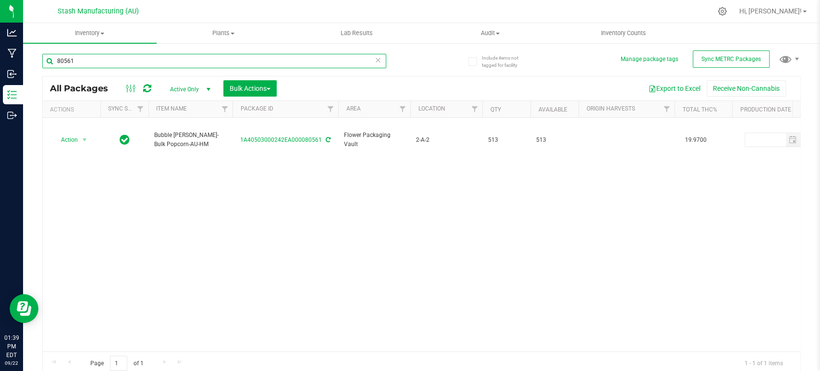
click at [233, 66] on input "80561" at bounding box center [214, 61] width 344 height 14
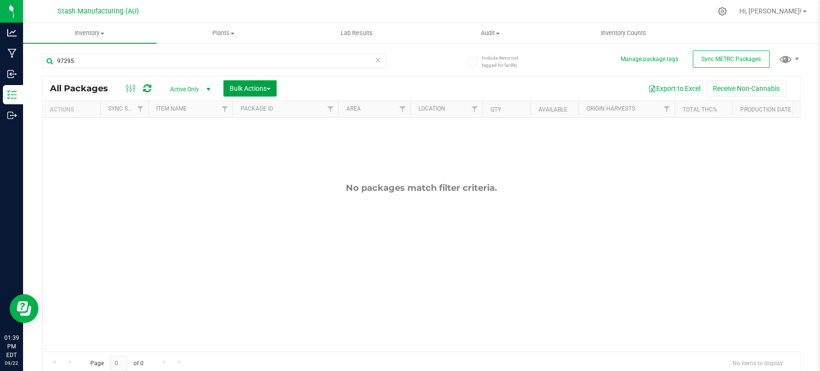
click at [265, 85] on span "Bulk Actions" at bounding box center [250, 89] width 41 height 8
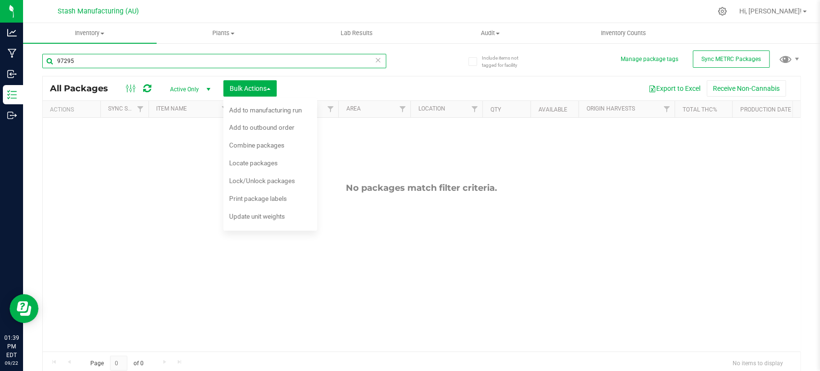
click at [251, 59] on input "97295" at bounding box center [214, 61] width 344 height 14
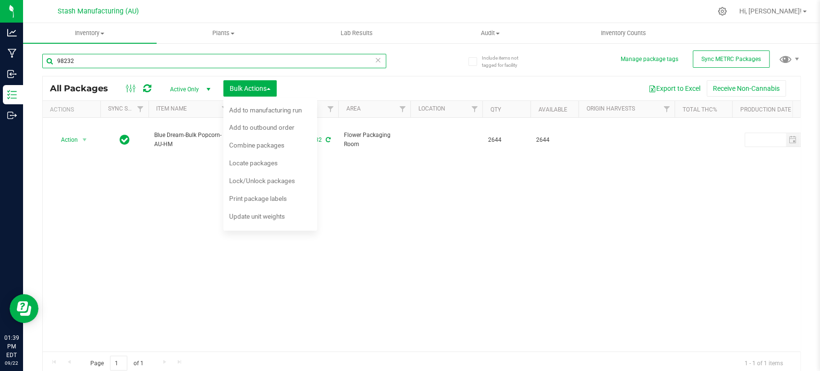
click at [222, 62] on input "98232" at bounding box center [214, 61] width 344 height 14
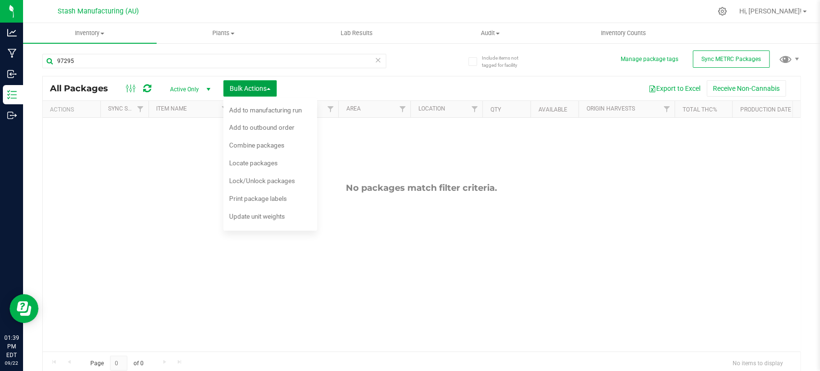
click at [263, 85] on span "Bulk Actions" at bounding box center [250, 89] width 41 height 8
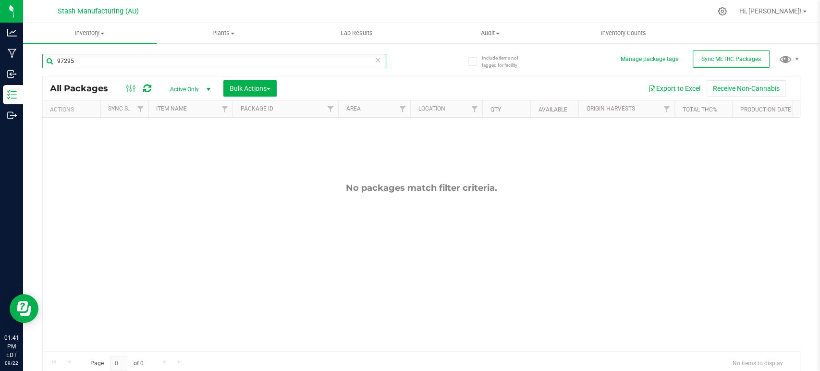
click at [252, 64] on input "97295" at bounding box center [214, 61] width 344 height 14
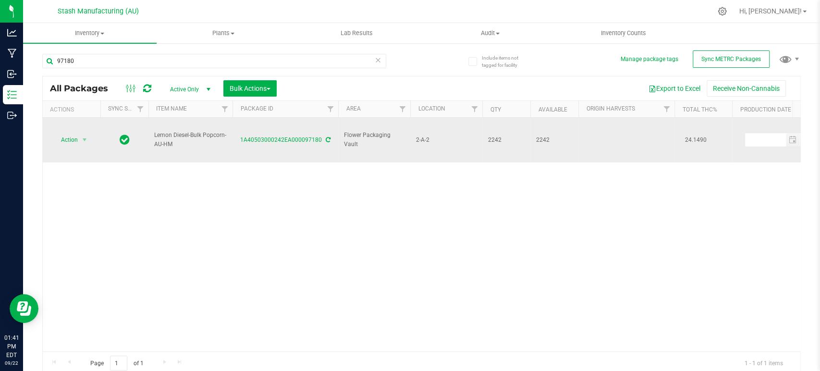
drag, startPoint x: 233, startPoint y: 131, endPoint x: 319, endPoint y: 137, distance: 85.7
click at [319, 137] on td "1A40503000242EA000097180" at bounding box center [285, 140] width 106 height 45
copy link "1A40503000242EA000097180"
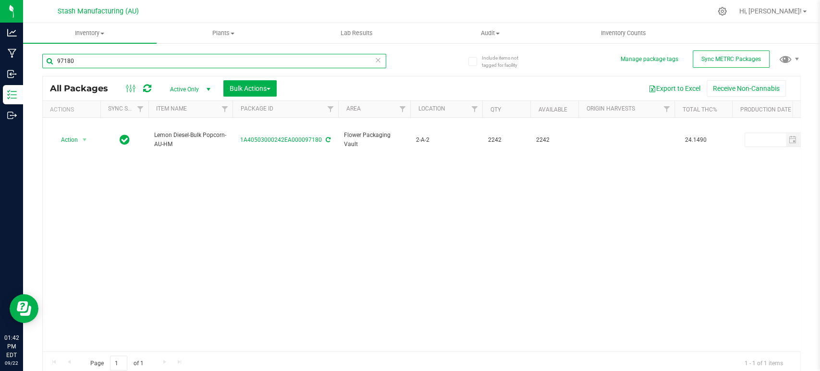
click at [241, 60] on input "97180" at bounding box center [214, 61] width 344 height 14
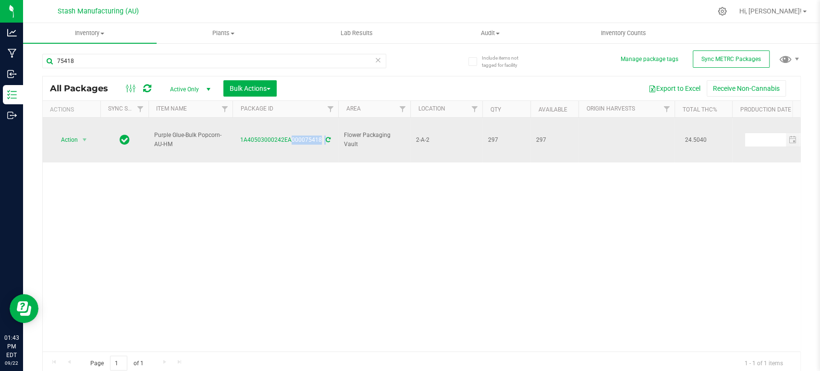
drag, startPoint x: 237, startPoint y: 130, endPoint x: 322, endPoint y: 133, distance: 85.1
click at [322, 135] on div "1A40503000242EA000075418" at bounding box center [285, 139] width 109 height 9
copy div "1A40503000242EA000075418"
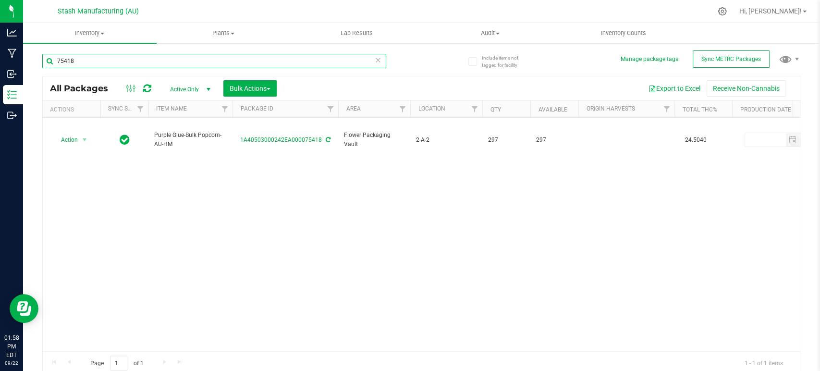
click at [225, 57] on input "75418" at bounding box center [214, 61] width 344 height 14
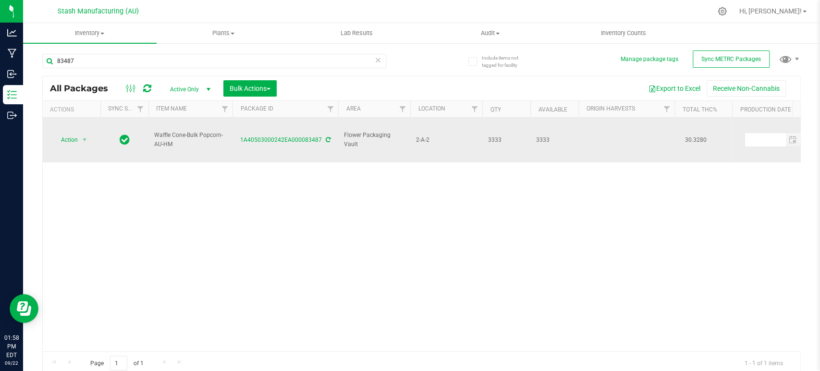
drag, startPoint x: 239, startPoint y: 134, endPoint x: 320, endPoint y: 140, distance: 81.8
click at [320, 140] on td "1A40503000242EA000083487" at bounding box center [285, 140] width 106 height 45
copy link "1A40503000242EA000083487"
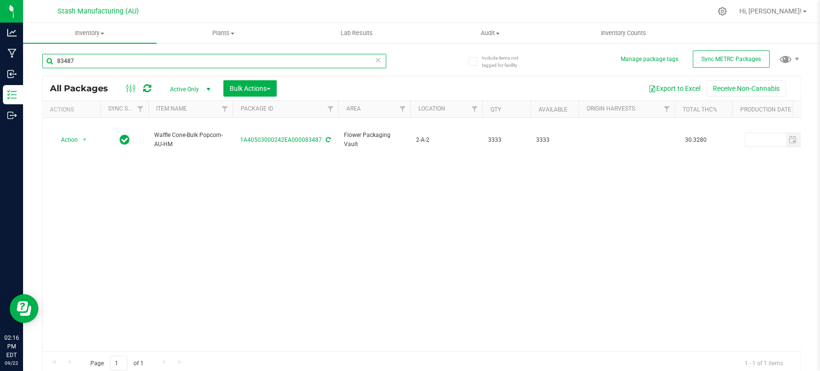
click at [209, 58] on input "83487" at bounding box center [214, 61] width 344 height 14
click at [237, 61] on input "77984" at bounding box center [214, 61] width 344 height 14
click at [266, 59] on input "89911" at bounding box center [214, 61] width 344 height 14
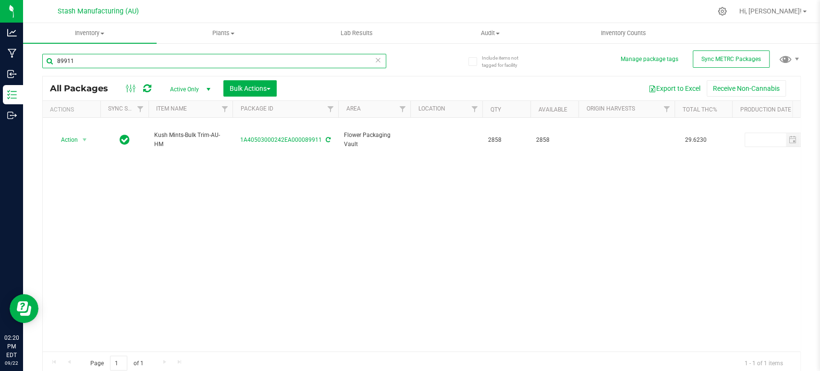
click at [266, 59] on input "89911" at bounding box center [214, 61] width 344 height 14
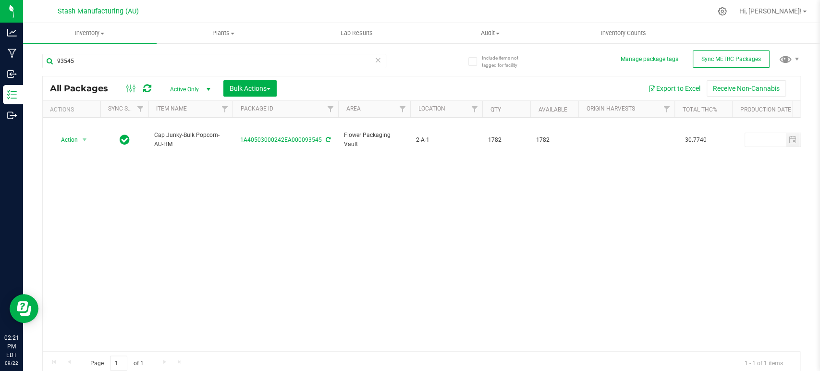
drag, startPoint x: 239, startPoint y: 130, endPoint x: 319, endPoint y: 144, distance: 81.4
click at [319, 144] on div "Action Action Adjust qty Create package Edit attributes Global inventory Locate…" at bounding box center [421, 234] width 757 height 233
copy link "1A40503000242EA000093545"
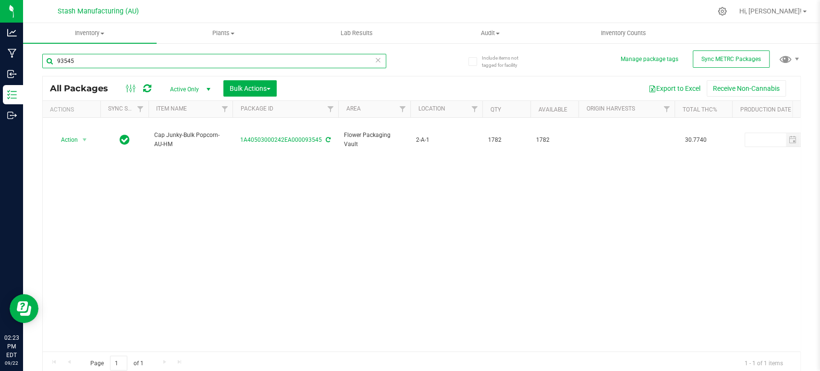
click at [225, 59] on input "93545" at bounding box center [214, 61] width 344 height 14
type input "99672"
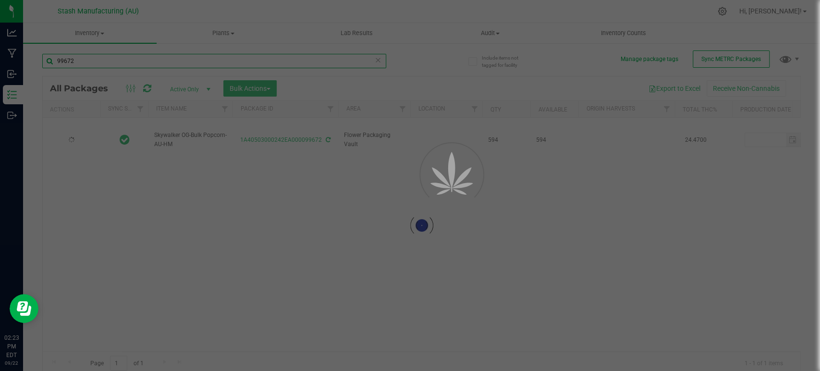
type input "[DATE]"
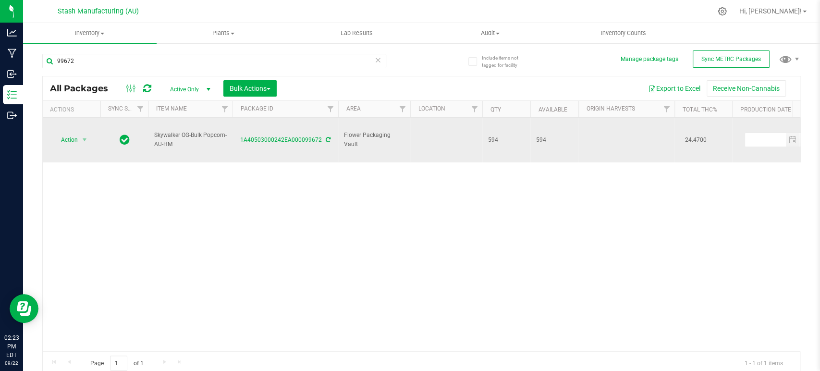
drag, startPoint x: 235, startPoint y: 134, endPoint x: 319, endPoint y: 139, distance: 84.6
click at [319, 139] on td "1A40503000242EA000099672" at bounding box center [285, 140] width 106 height 45
copy link "1A40503000242EA000099672"
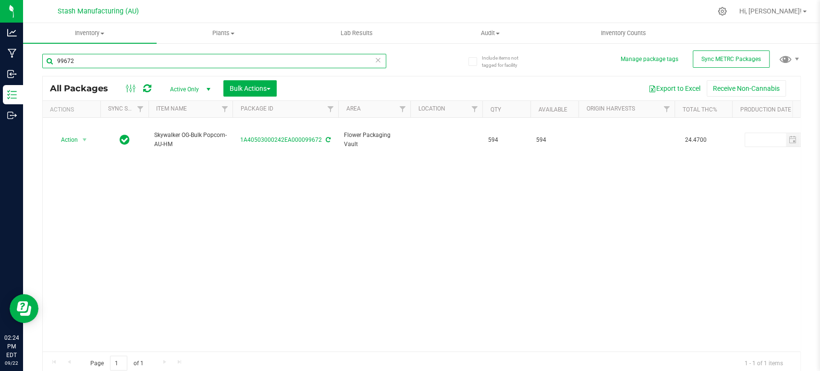
click at [214, 61] on input "99672" at bounding box center [214, 61] width 344 height 14
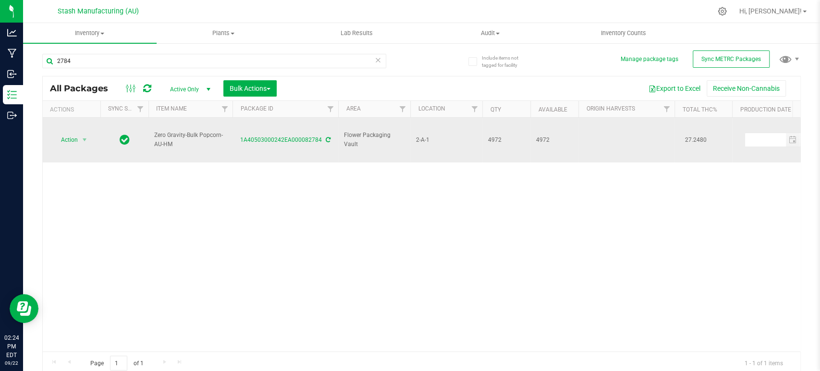
drag, startPoint x: 219, startPoint y: 137, endPoint x: 324, endPoint y: 132, distance: 104.3
copy tr "1A40503000242EA000082784"
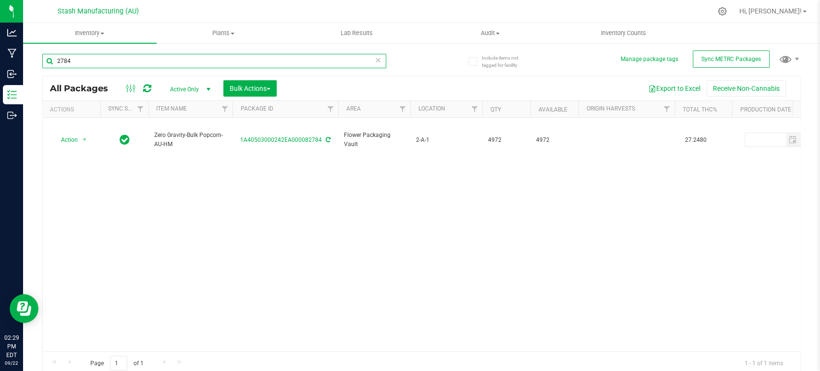
click at [234, 63] on input "2784" at bounding box center [214, 61] width 344 height 14
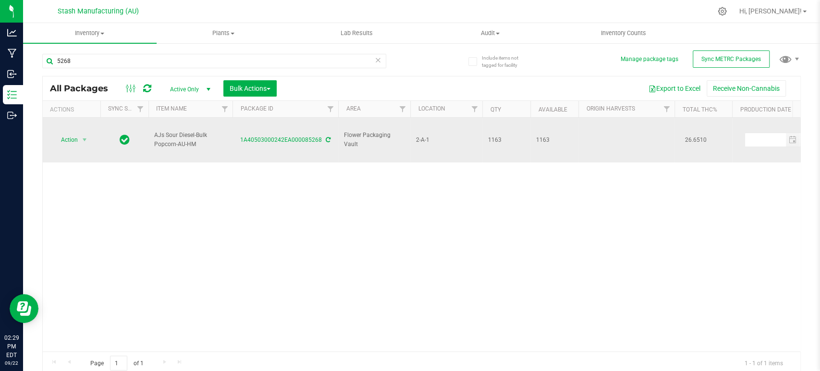
drag, startPoint x: 232, startPoint y: 139, endPoint x: 321, endPoint y: 139, distance: 88.9
click at [321, 139] on td "1A40503000242EA000085268" at bounding box center [285, 140] width 106 height 45
copy link "1A40503000242EA000085268"
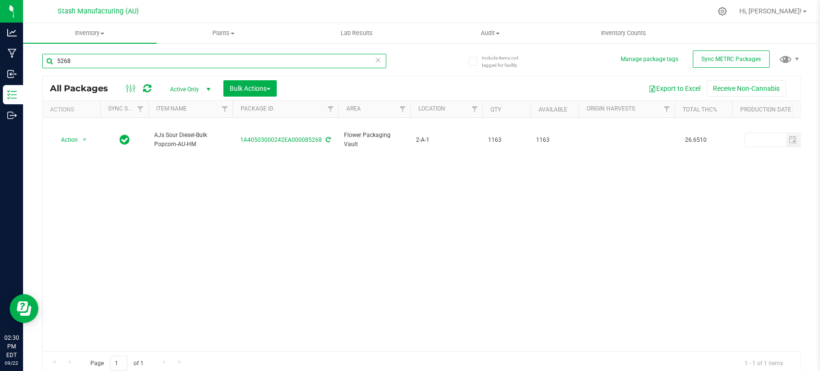
click at [218, 58] on input "5268" at bounding box center [214, 61] width 344 height 14
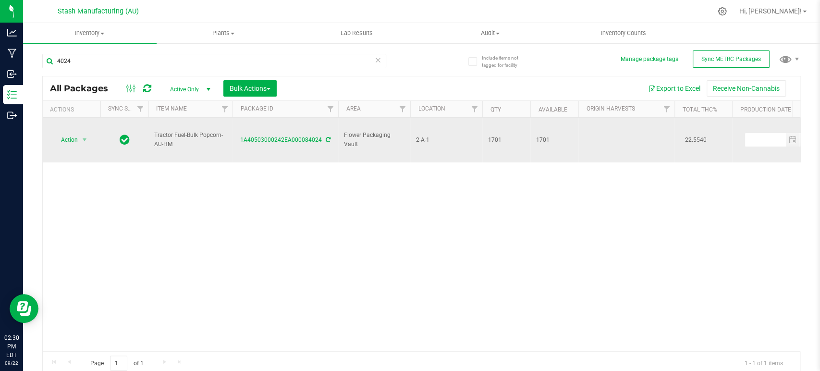
drag, startPoint x: 234, startPoint y: 139, endPoint x: 319, endPoint y: 142, distance: 85.1
click at [319, 142] on td "1A40503000242EA000084024" at bounding box center [285, 140] width 106 height 45
copy link "1A40503000242EA000084024"
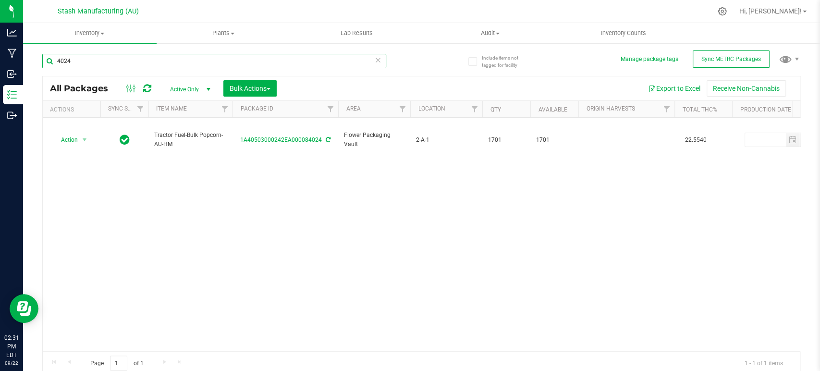
click at [254, 61] on input "4024" at bounding box center [214, 61] width 344 height 14
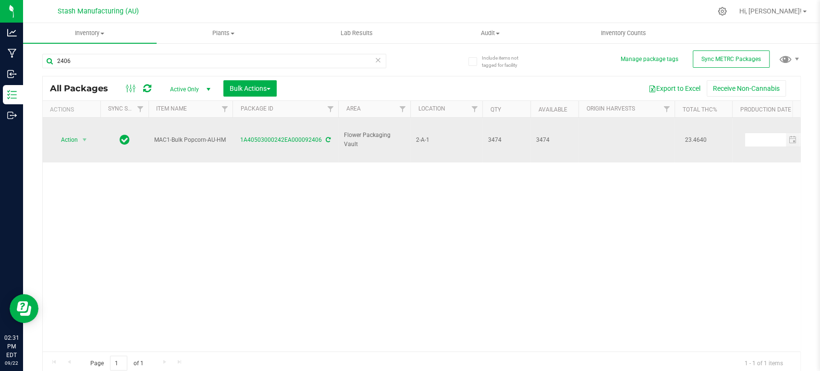
drag, startPoint x: 240, startPoint y: 129, endPoint x: 319, endPoint y: 135, distance: 80.0
click at [319, 135] on td "1A40503000242EA000092406" at bounding box center [285, 140] width 106 height 45
copy link "1A40503000242EA000092406"
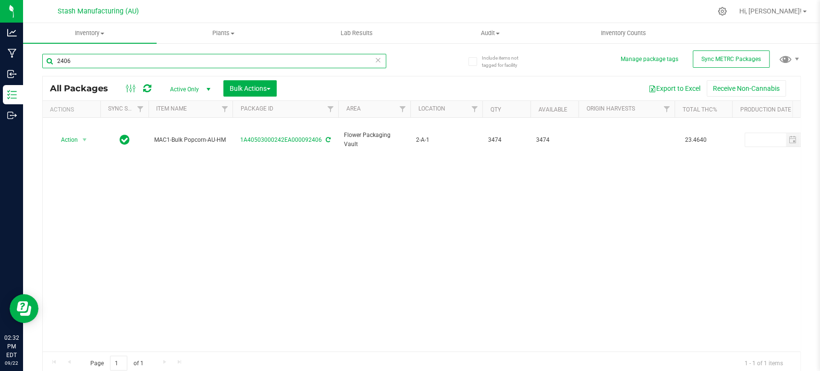
click at [262, 61] on input "2406" at bounding box center [214, 61] width 344 height 14
click at [253, 61] on input "98232" at bounding box center [214, 61] width 344 height 14
type input "84024"
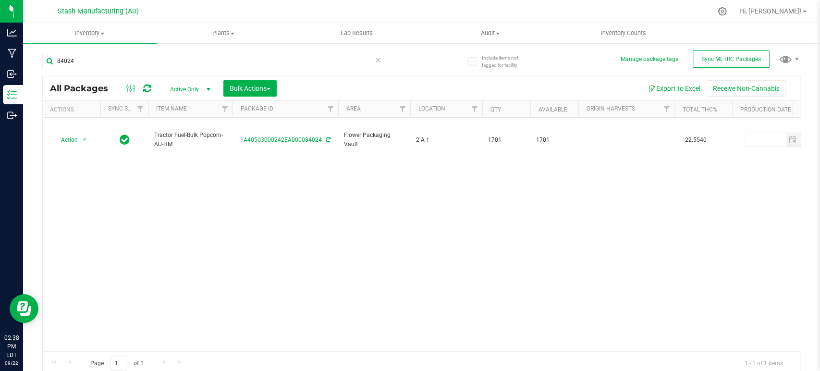
click at [375, 56] on icon at bounding box center [378, 60] width 7 height 12
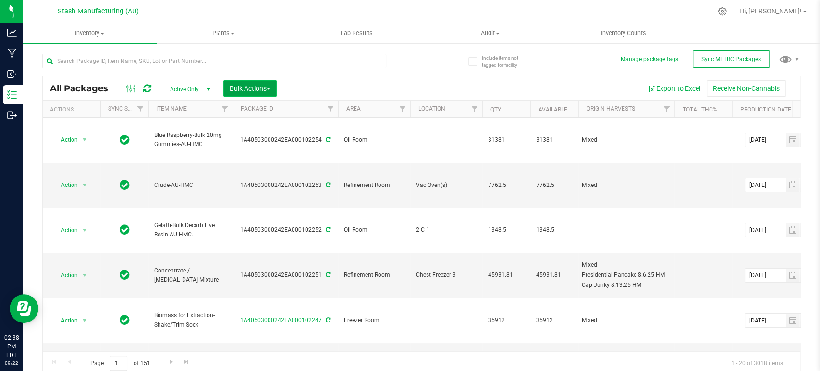
click at [244, 86] on span "Bulk Actions" at bounding box center [250, 89] width 41 height 8
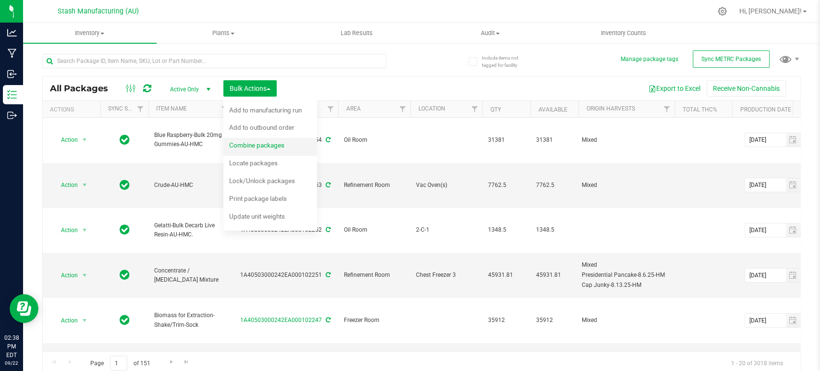
click at [266, 142] on span "Combine packages" at bounding box center [256, 145] width 55 height 8
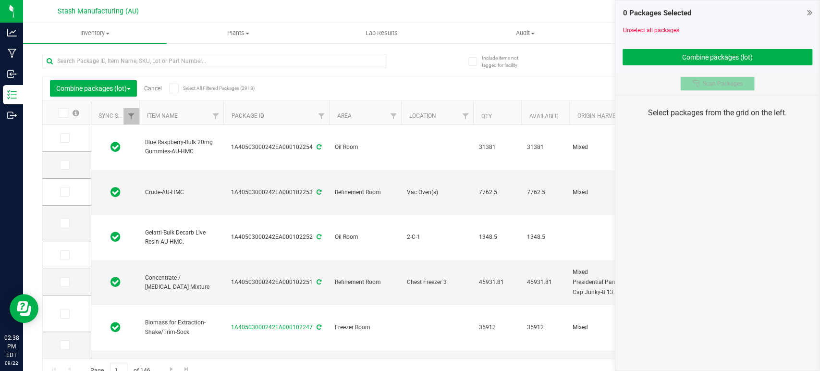
click at [695, 86] on icon at bounding box center [696, 84] width 8 height 8
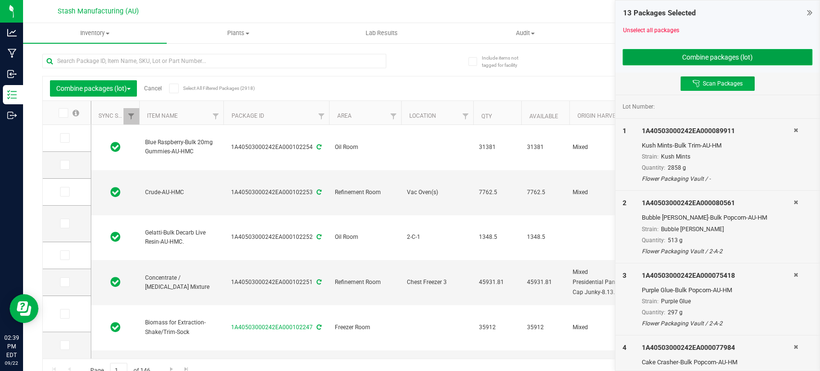
click at [747, 51] on button "Combine packages (lot)" at bounding box center [717, 57] width 190 height 16
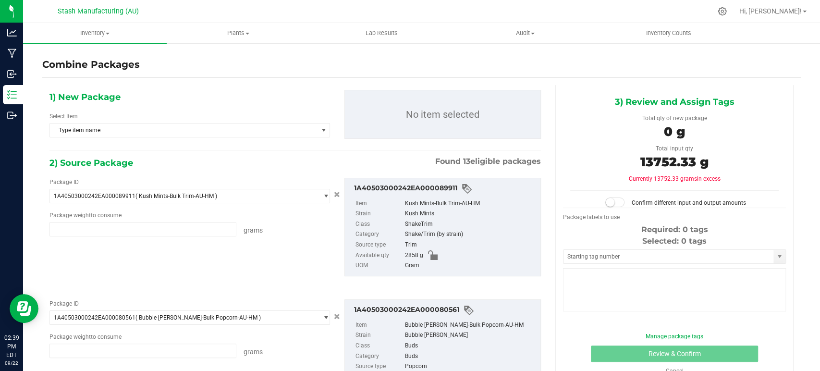
type input "2858.0000 g"
type input "513.0000 g"
type input "297.0000 g"
type input "2237.0000 g"
type input "3333.0000 g"
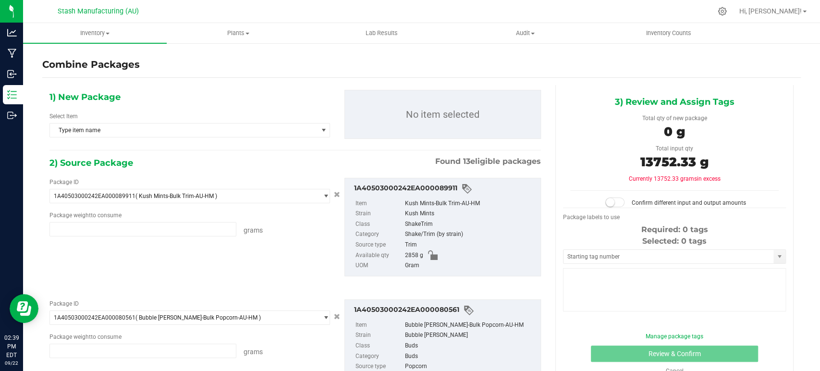
type input "570.3300 g"
type input "1701.0000 g"
type input "411.0000 g"
type input "344.0000 g"
type input "440.0000 g"
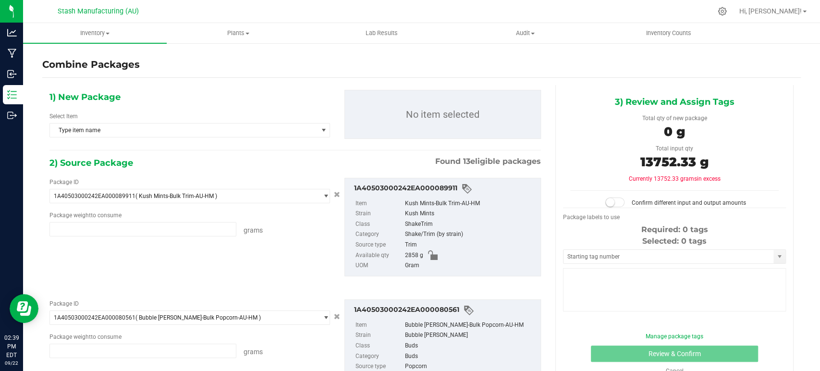
type input "421.0000 g"
type input "324.0000 g"
type input "303.0000 g"
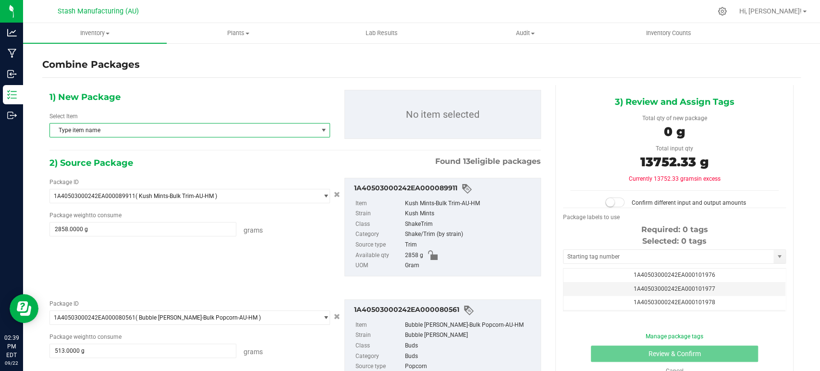
click at [227, 130] on span "Type item name" at bounding box center [184, 129] width 268 height 13
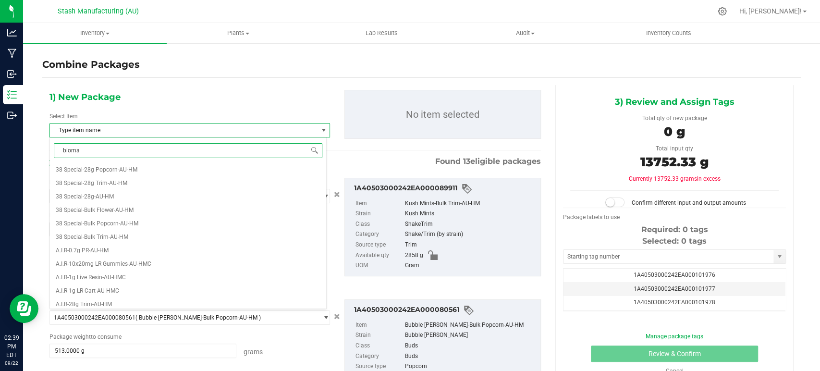
type input "biomas"
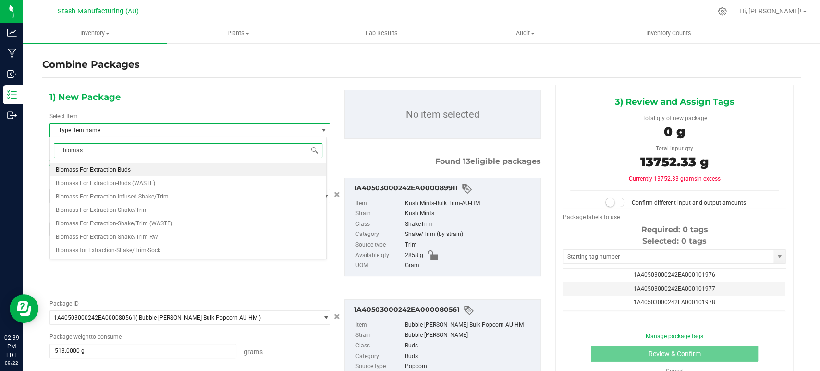
click at [139, 168] on li "Biomass For Extraction-Buds" at bounding box center [188, 169] width 276 height 13
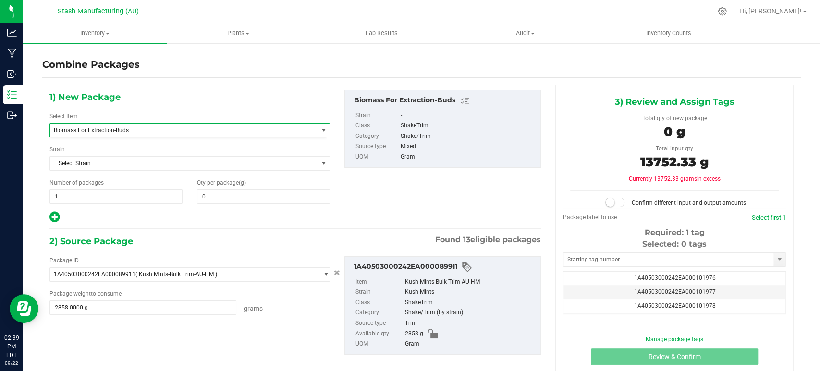
scroll to position [1076, 0]
click at [238, 199] on span at bounding box center [263, 196] width 133 height 14
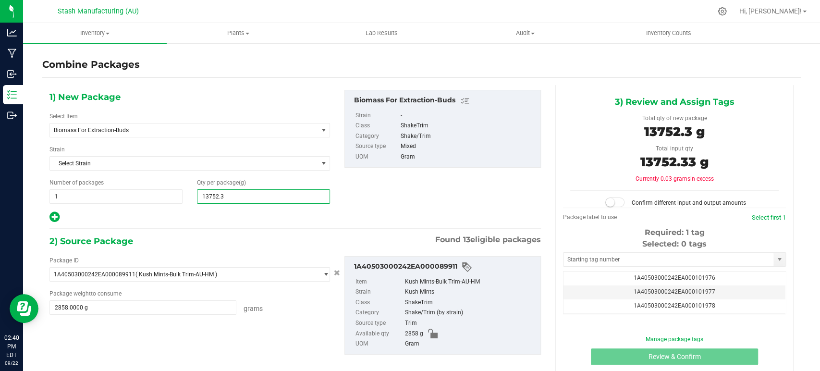
type input "13752.33"
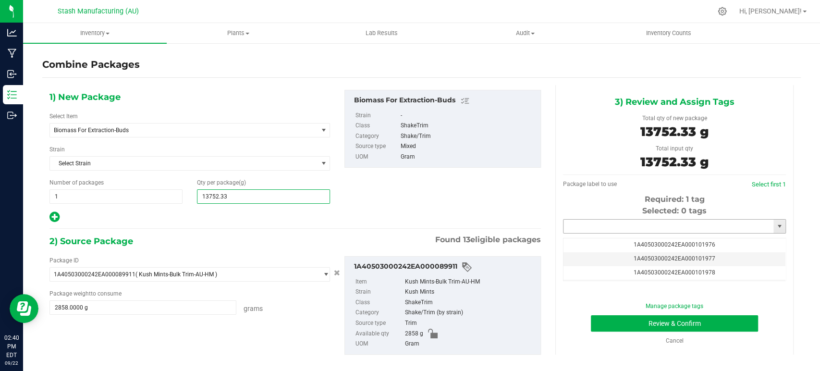
type input "13,752"
click at [714, 223] on input "text" at bounding box center [668, 225] width 210 height 13
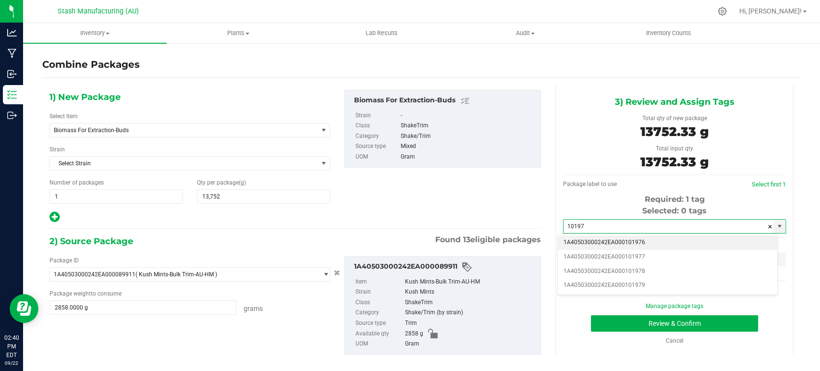
click at [657, 243] on li "1A40503000242EA000101976" at bounding box center [667, 242] width 219 height 14
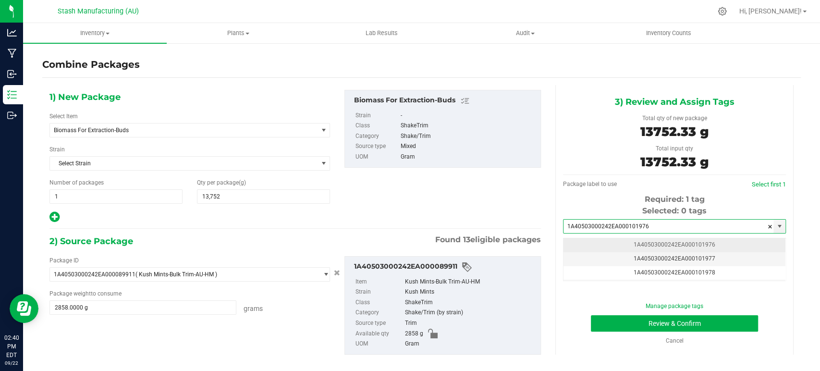
type input "1A40503000242EA000101976"
click at [691, 248] on td "1A40503000242EA000101976" at bounding box center [674, 245] width 222 height 14
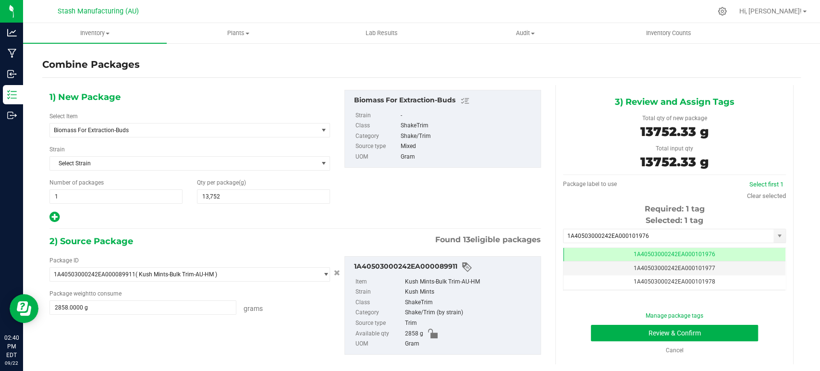
scroll to position [0, 0]
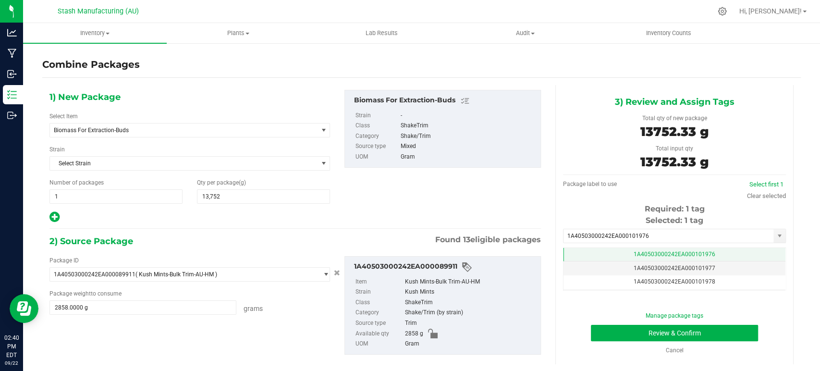
click at [692, 253] on span "1A40503000242EA000101976" at bounding box center [674, 254] width 82 height 7
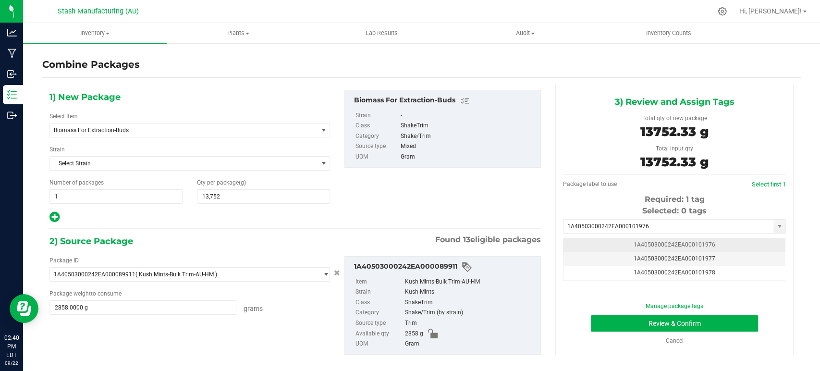
click at [722, 243] on td "1A40503000242EA000101976" at bounding box center [674, 245] width 222 height 14
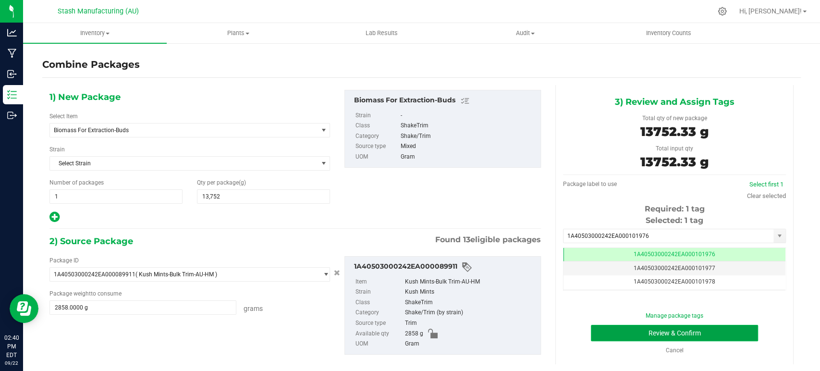
click at [726, 337] on button "Review & Confirm" at bounding box center [674, 333] width 167 height 16
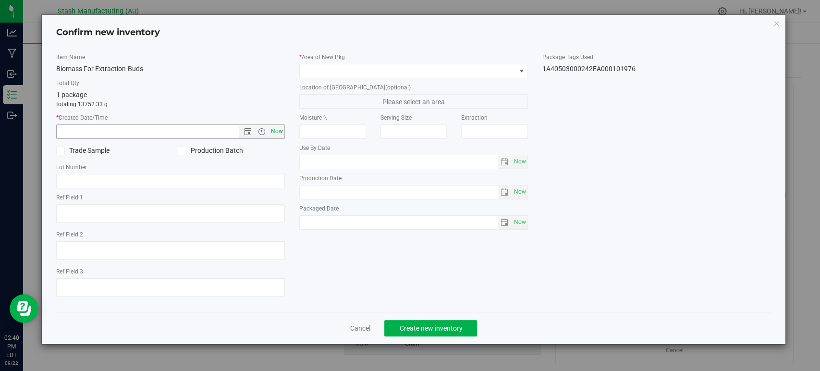
click at [278, 130] on span "Now" at bounding box center [277, 131] width 16 height 14
type input "[DATE] 2:40 PM"
click at [361, 70] on span at bounding box center [408, 70] width 216 height 13
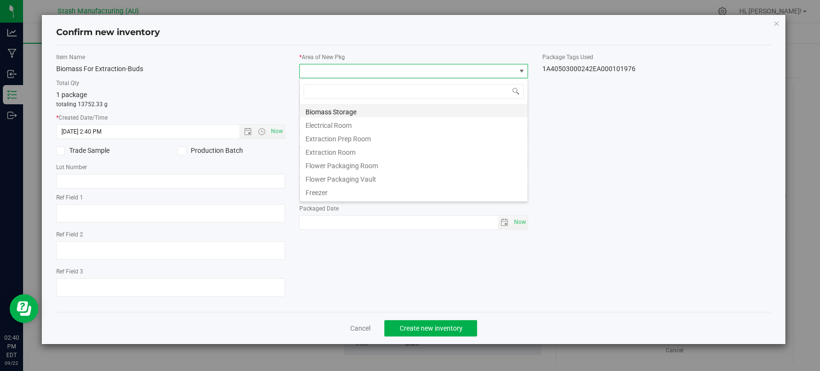
click at [344, 112] on li "Biomass Storage" at bounding box center [414, 110] width 228 height 13
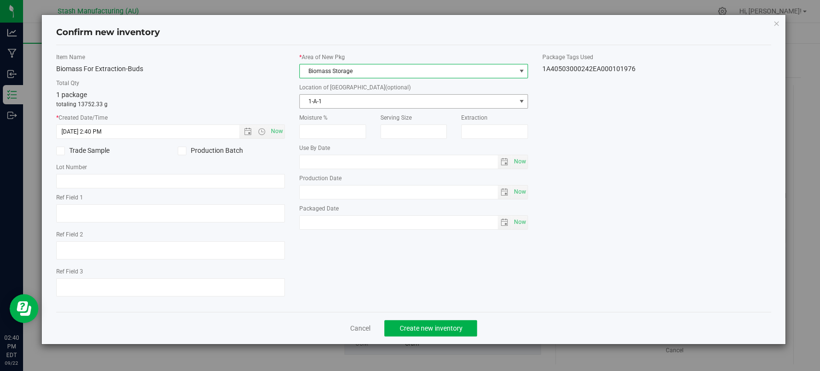
click at [361, 99] on span "1-A-1" at bounding box center [408, 101] width 216 height 13
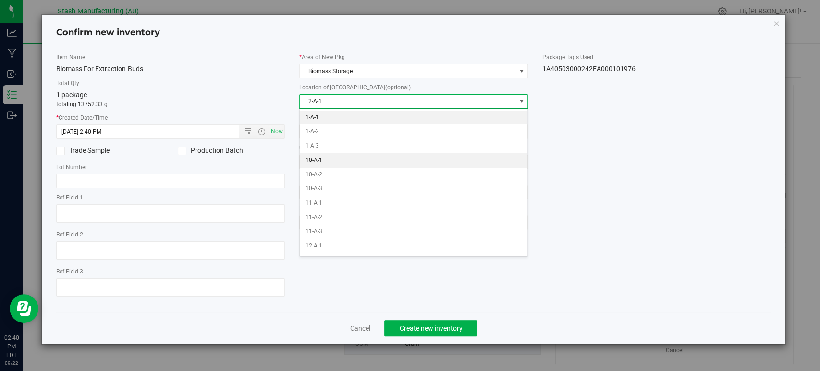
scroll to position [40, 0]
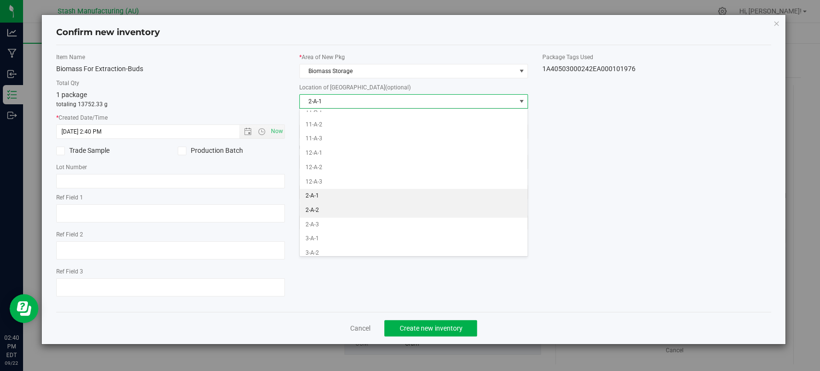
click at [354, 204] on li "2-A-2" at bounding box center [414, 210] width 228 height 14
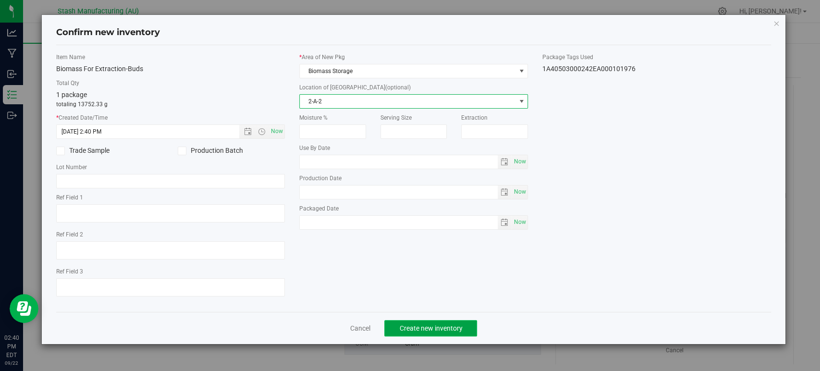
click at [460, 330] on span "Create new inventory" at bounding box center [430, 328] width 63 height 8
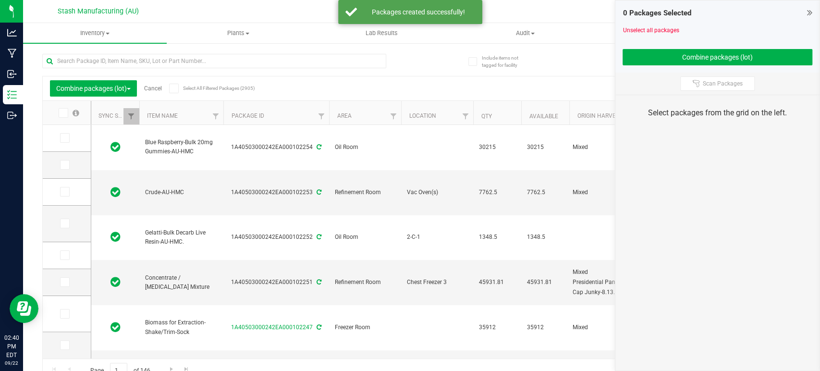
click at [152, 87] on link "Cancel" at bounding box center [153, 88] width 18 height 7
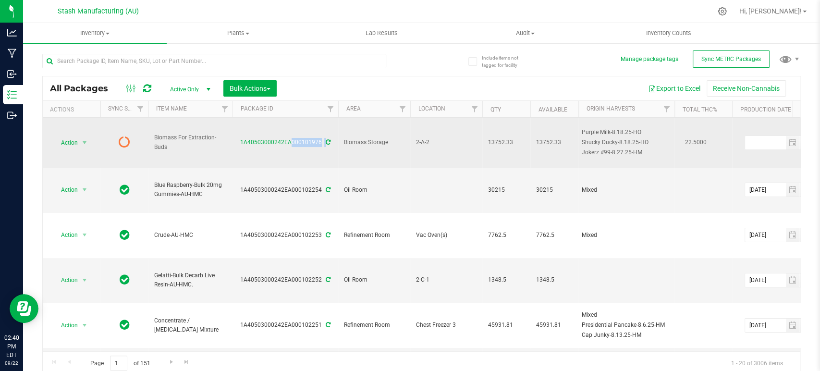
drag, startPoint x: 237, startPoint y: 147, endPoint x: 322, endPoint y: 146, distance: 85.0
click at [322, 146] on td "1A40503000242EA000101976" at bounding box center [285, 143] width 106 height 50
drag, startPoint x: 481, startPoint y: 141, endPoint x: 515, endPoint y: 146, distance: 34.0
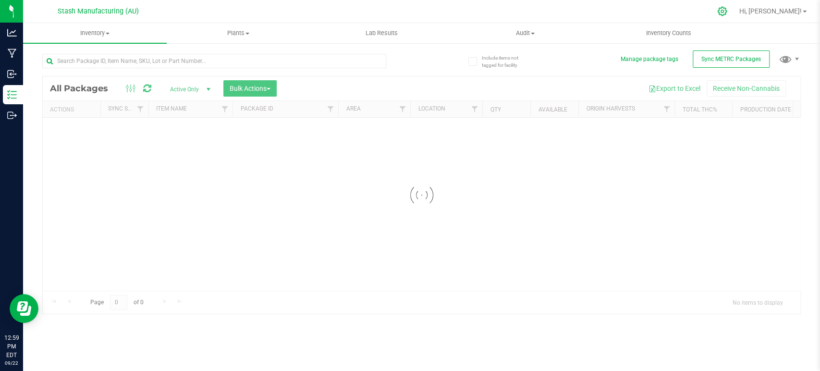
click at [727, 13] on icon at bounding box center [722, 11] width 10 height 10
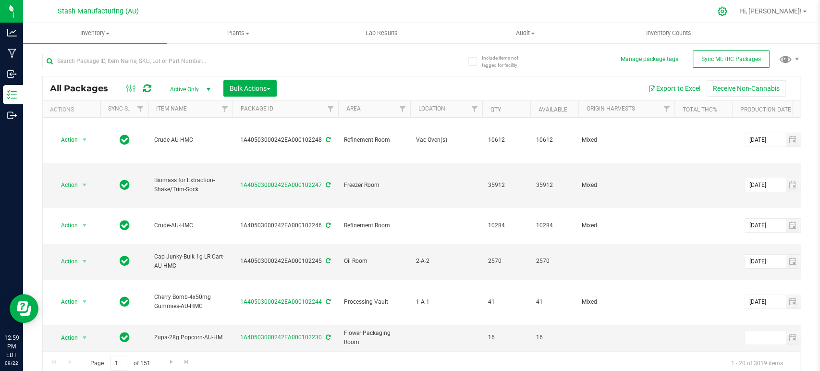
click at [734, 12] on div at bounding box center [722, 11] width 24 height 21
click at [727, 11] on icon at bounding box center [722, 11] width 10 height 10
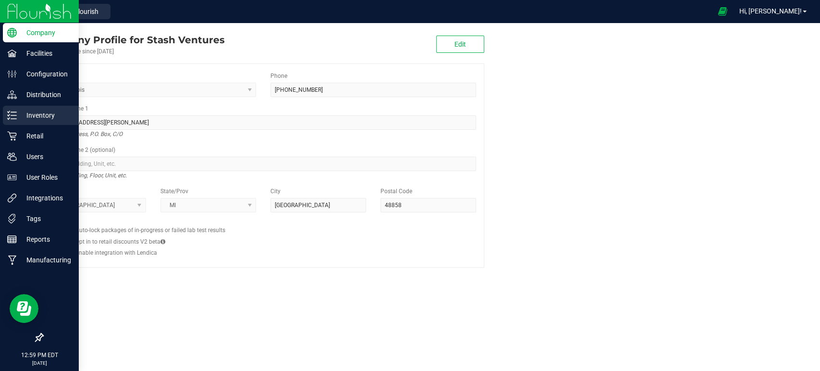
click at [44, 118] on p "Inventory" at bounding box center [46, 116] width 58 height 12
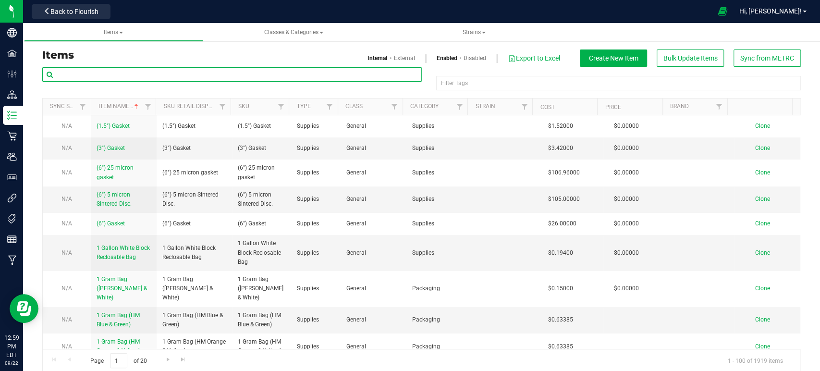
click at [242, 76] on input "text" at bounding box center [231, 74] width 379 height 14
type input "tape"
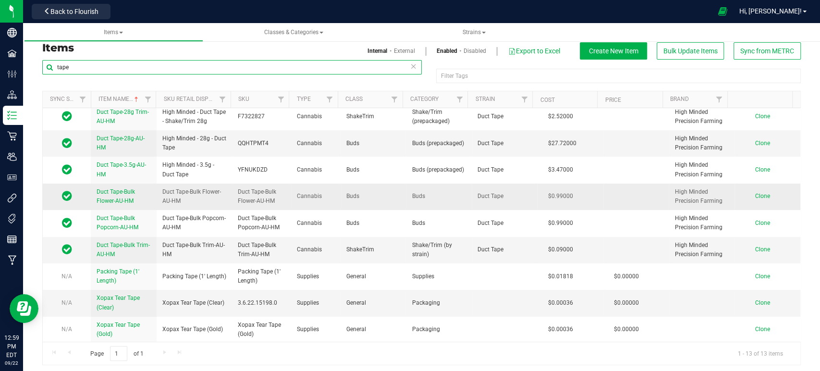
scroll to position [11, 0]
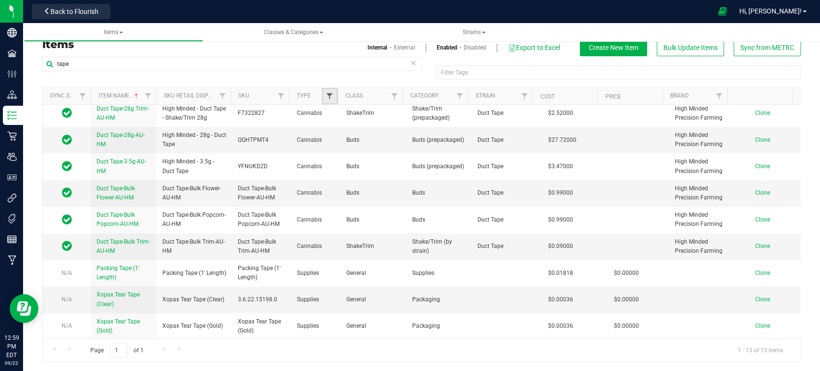
click at [329, 94] on span "Filter" at bounding box center [330, 96] width 8 height 8
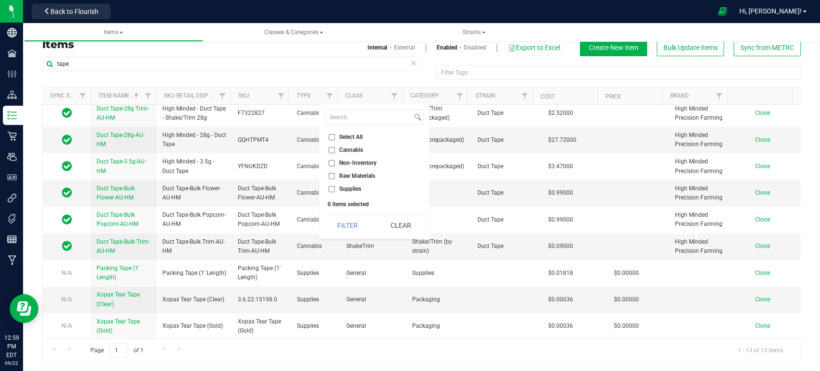
click at [348, 187] on span "Supplies" at bounding box center [350, 189] width 22 height 6
click at [335, 187] on input "Supplies" at bounding box center [332, 189] width 6 height 6
checkbox input "true"
click at [350, 220] on button "Filter" at bounding box center [348, 225] width 46 height 21
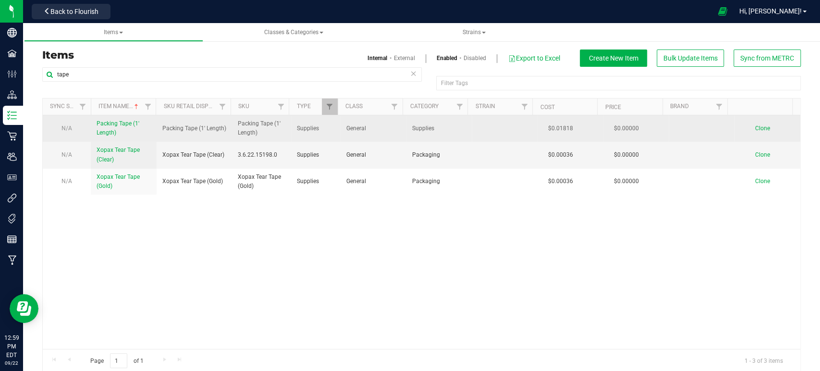
click at [112, 126] on span "Packing Tape (1' Length)" at bounding box center [118, 128] width 43 height 16
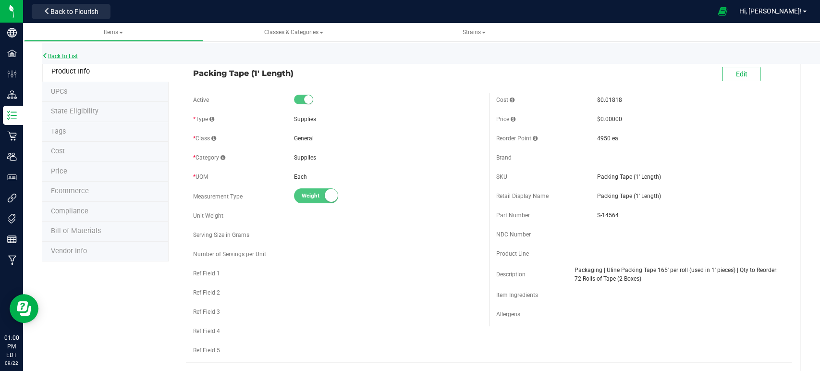
click at [55, 59] on link "Back to List" at bounding box center [60, 56] width 36 height 7
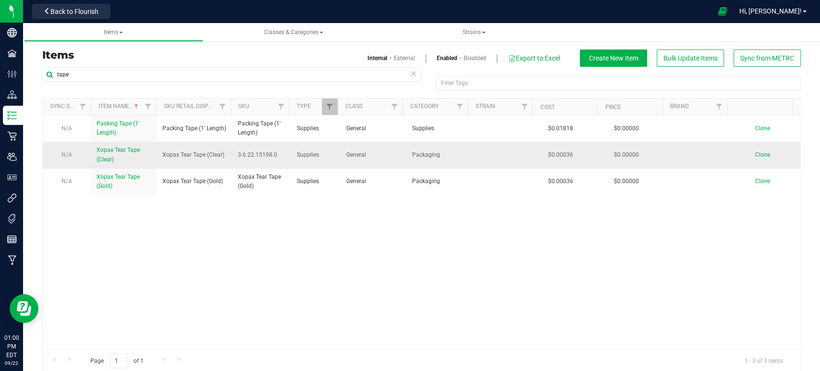
click at [121, 153] on span "Xopax Tear Tape (Clear)" at bounding box center [118, 154] width 43 height 16
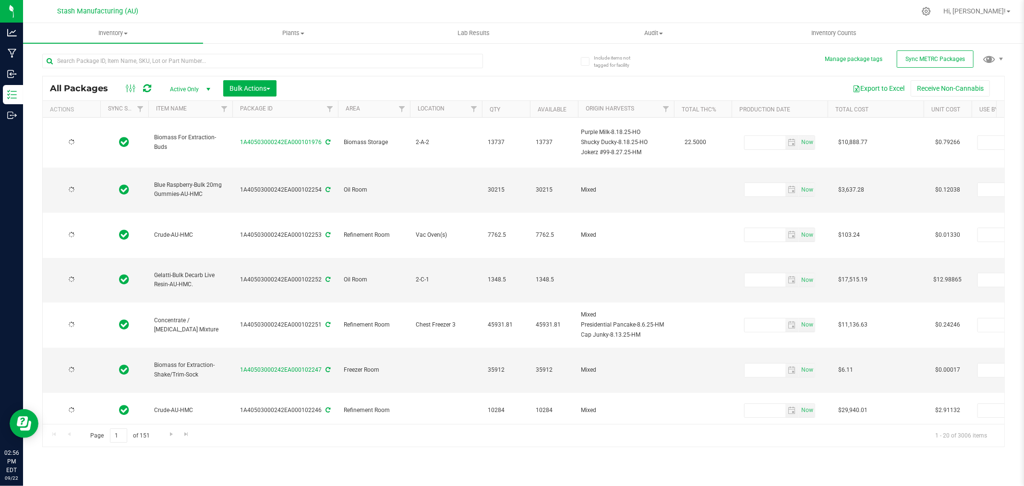
type input "[DATE]"
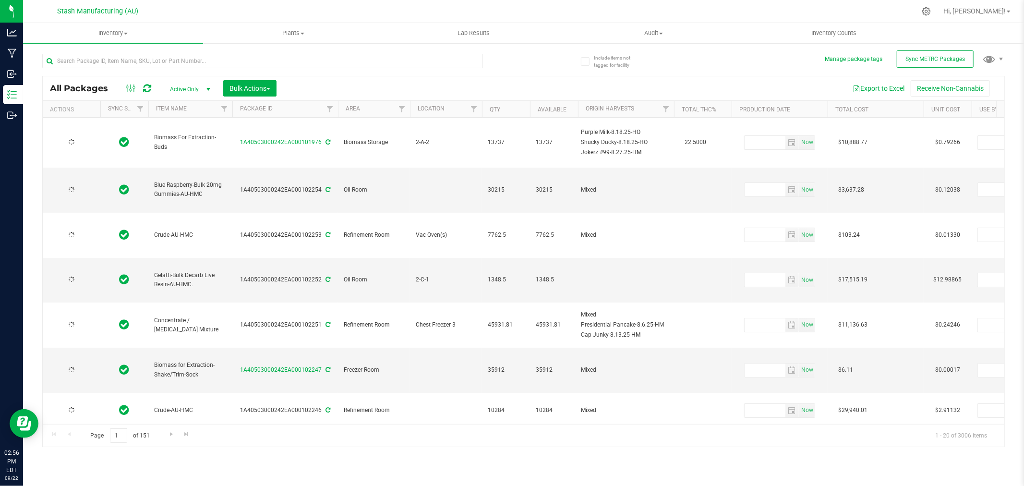
type input "[DATE]"
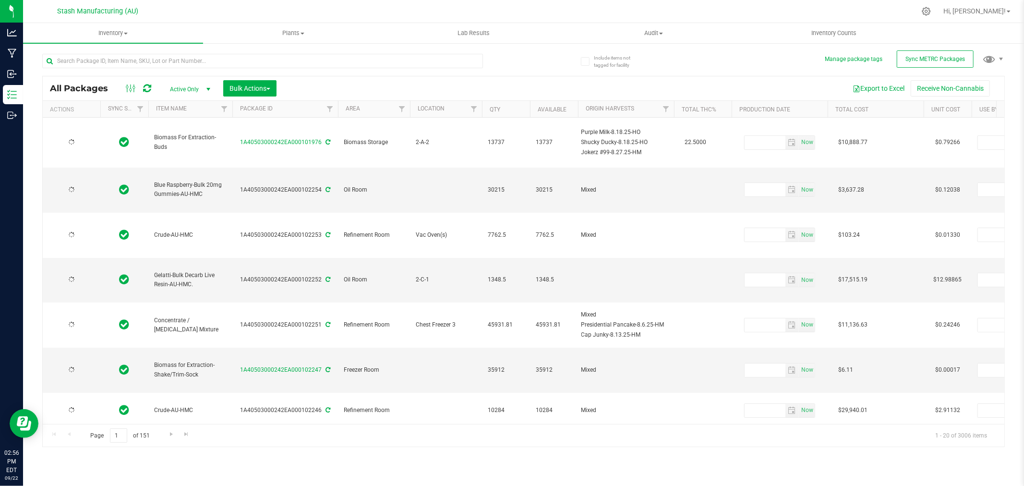
type input "[DATE]"
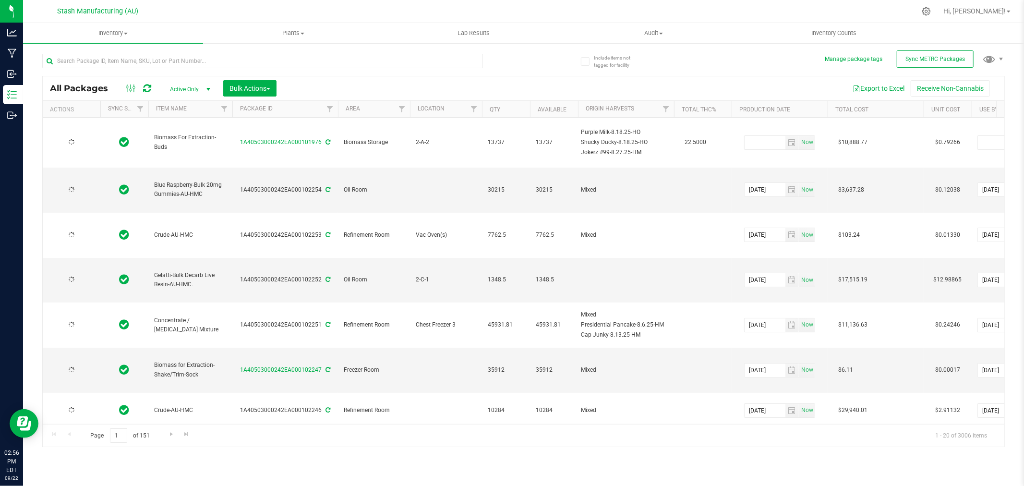
type input "[DATE]"
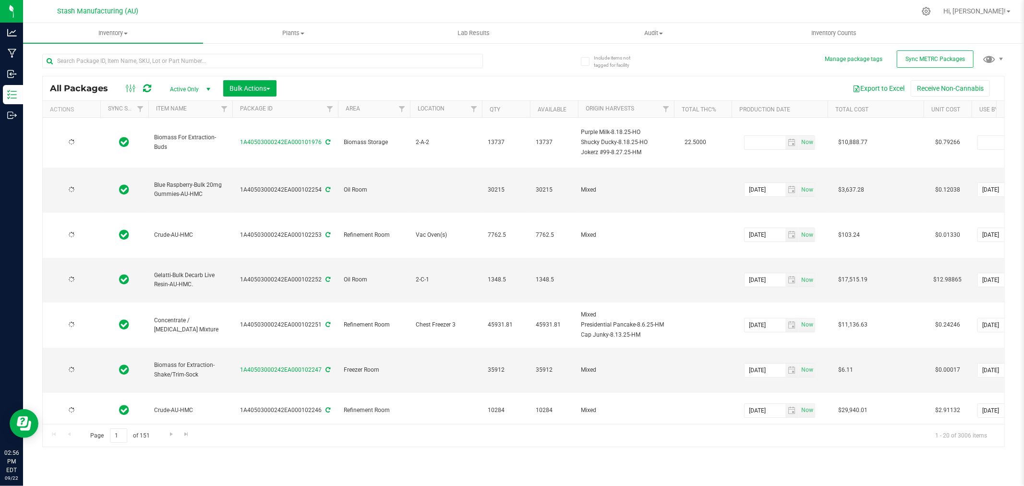
type input "[DATE]"
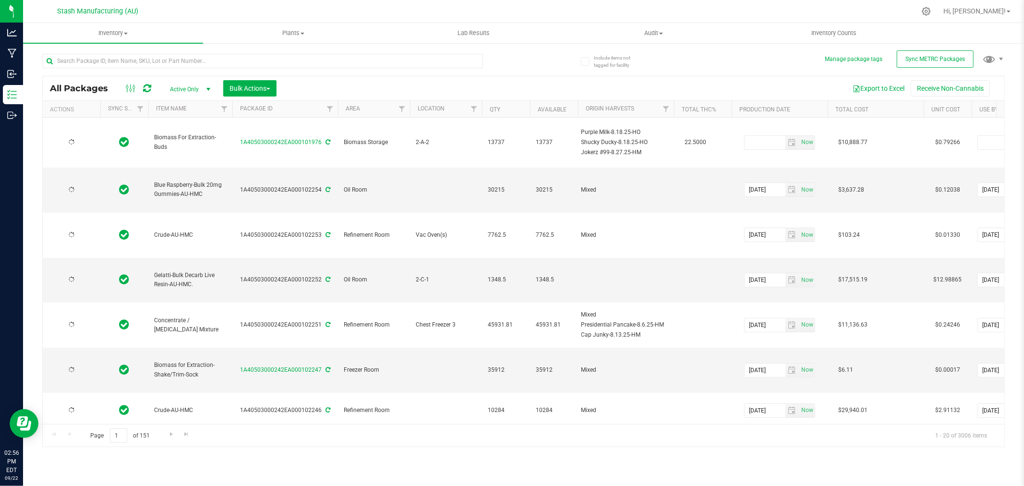
type input "[DATE]"
